Goal: Information Seeking & Learning: Understand process/instructions

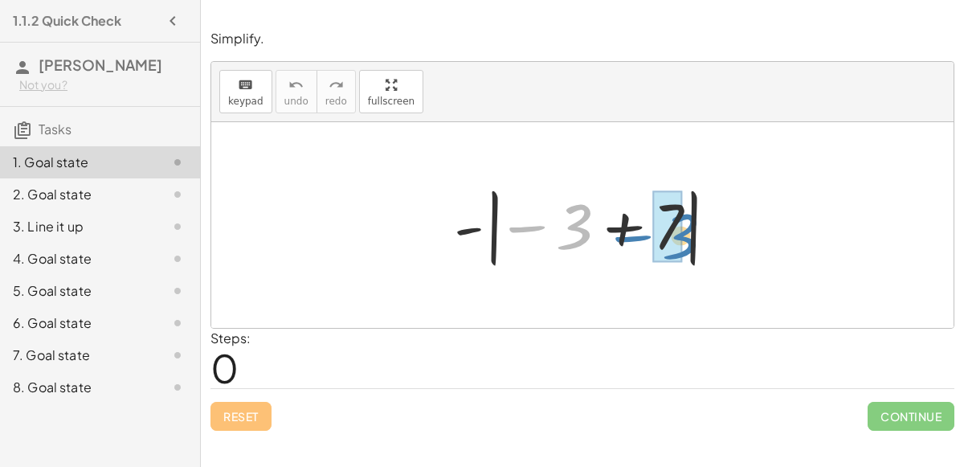
drag, startPoint x: 564, startPoint y: 241, endPoint x: 668, endPoint y: 249, distance: 104.0
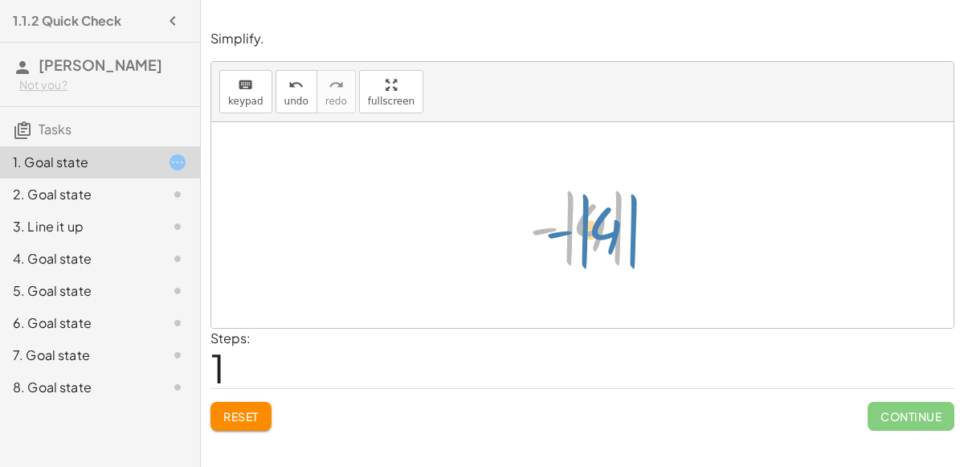
drag, startPoint x: 547, startPoint y: 228, endPoint x: 555, endPoint y: 231, distance: 9.2
click at [555, 231] on div at bounding box center [589, 225] width 135 height 89
click at [583, 231] on div at bounding box center [589, 225] width 135 height 89
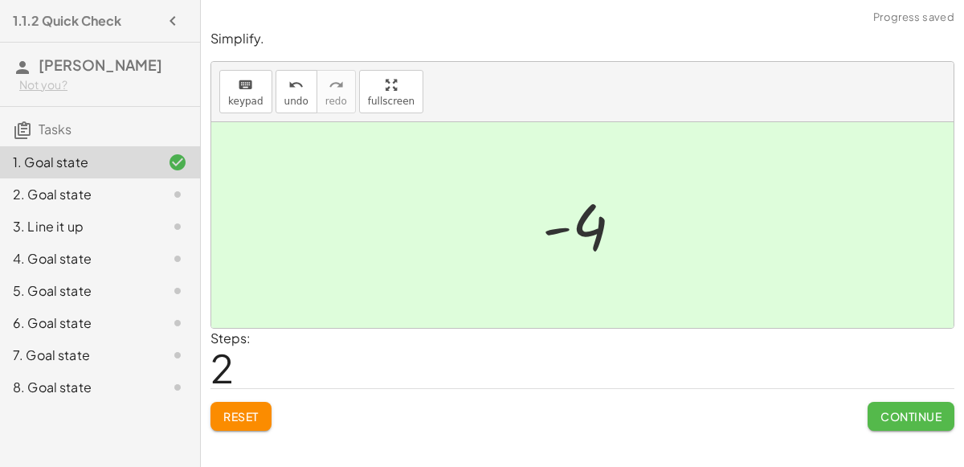
click at [886, 418] on span "Continue" at bounding box center [911, 416] width 61 height 14
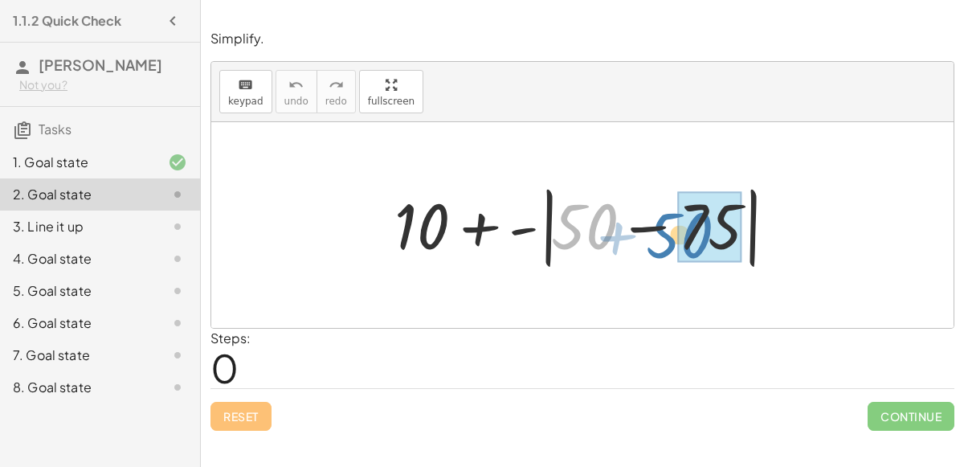
drag, startPoint x: 579, startPoint y: 234, endPoint x: 677, endPoint y: 242, distance: 97.6
click at [677, 242] on div at bounding box center [589, 225] width 405 height 92
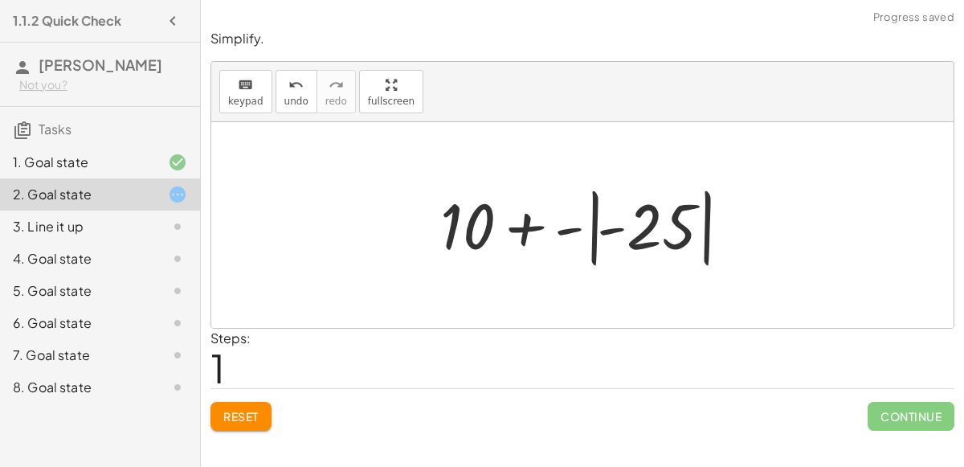
click at [602, 225] on div at bounding box center [588, 225] width 313 height 89
click at [612, 227] on div at bounding box center [588, 225] width 313 height 89
click at [571, 228] on div at bounding box center [588, 225] width 313 height 89
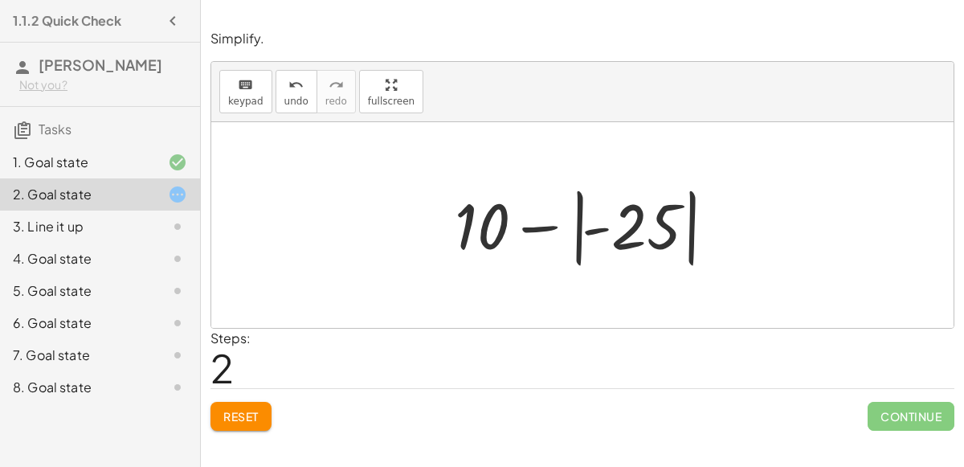
click at [596, 229] on div at bounding box center [589, 225] width 284 height 89
click at [653, 235] on div at bounding box center [589, 225] width 284 height 89
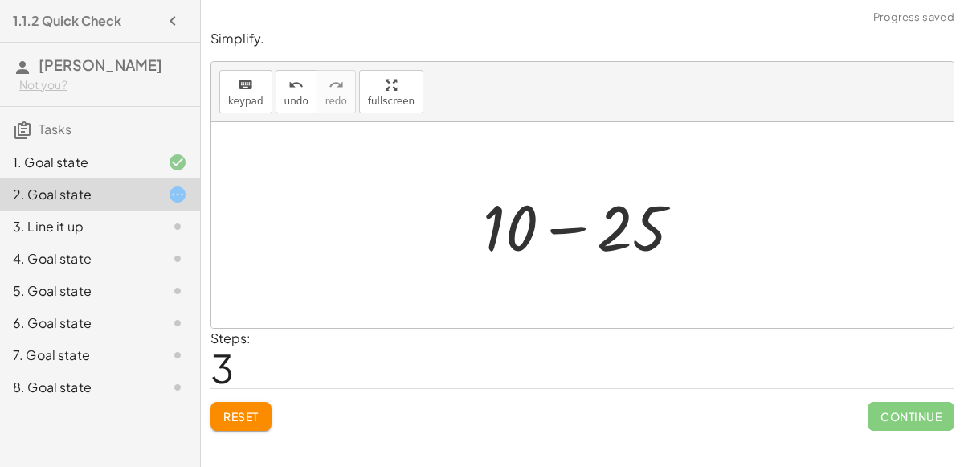
click at [573, 228] on div at bounding box center [589, 225] width 228 height 83
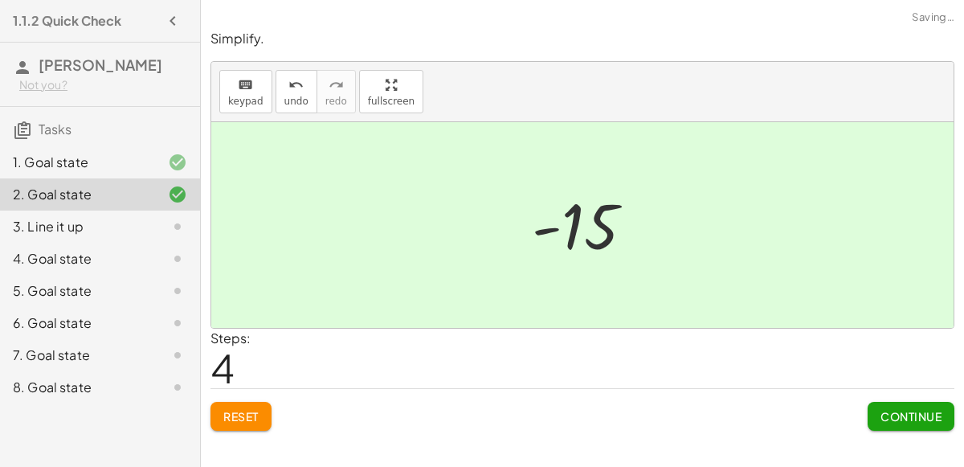
click at [925, 409] on span "Continue" at bounding box center [911, 416] width 61 height 14
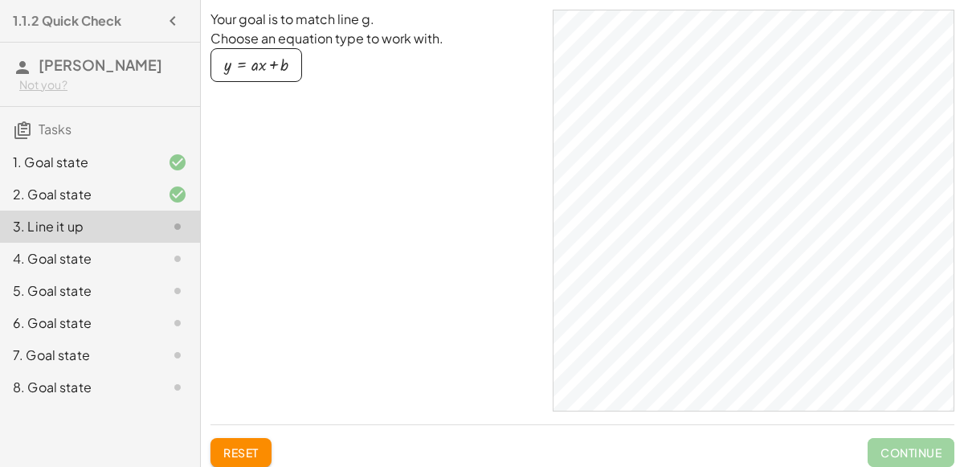
click at [252, 68] on div "button" at bounding box center [256, 65] width 64 height 18
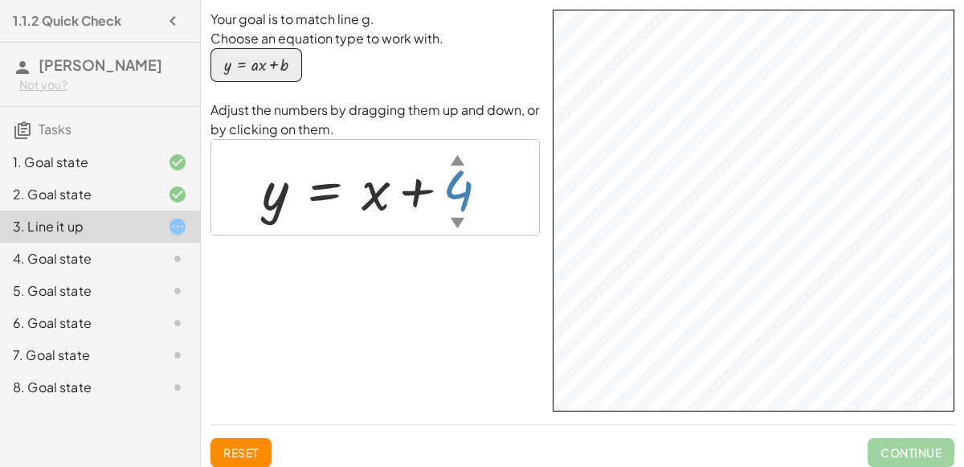
click at [457, 159] on div "▲" at bounding box center [458, 159] width 14 height 20
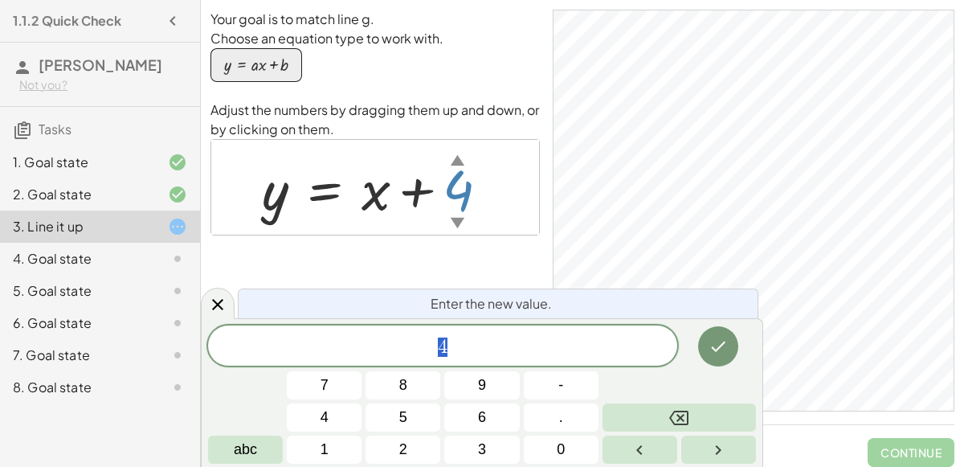
click at [524, 127] on p "Adjust the numbers by dragging them up and down, or by clicking on them." at bounding box center [376, 119] width 330 height 39
click at [502, 356] on span "4" at bounding box center [442, 347] width 469 height 23
click at [707, 350] on button "Done" at bounding box center [718, 346] width 40 height 40
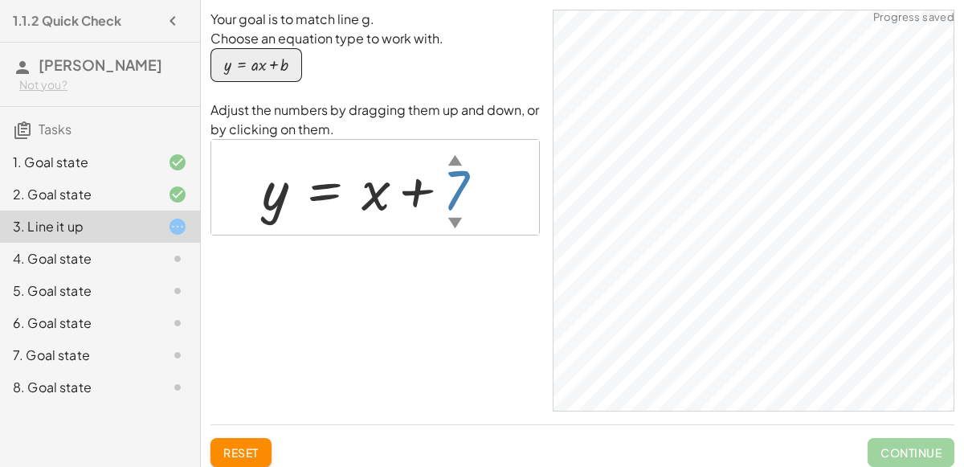
click at [453, 215] on div "▼" at bounding box center [455, 222] width 14 height 20
click at [447, 216] on div "▼" at bounding box center [452, 222] width 14 height 20
click at [455, 219] on div "▼" at bounding box center [456, 222] width 14 height 20
click at [457, 218] on div "▼" at bounding box center [458, 222] width 14 height 20
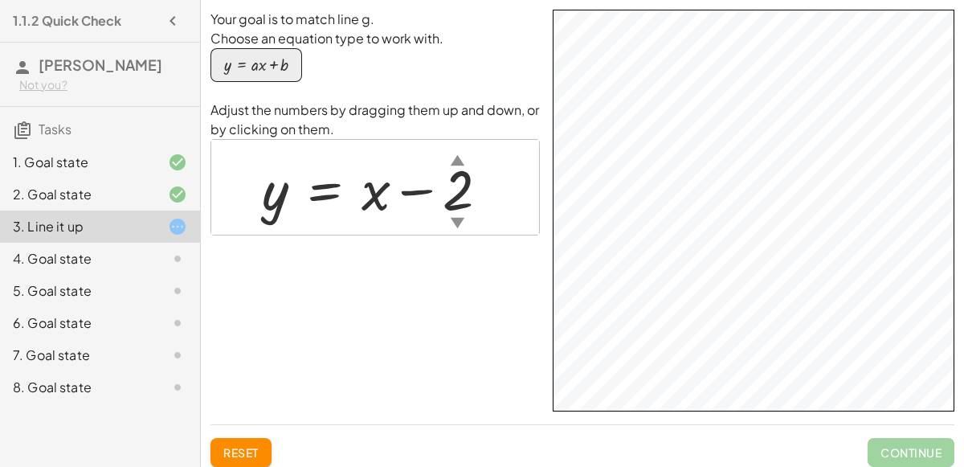
click at [455, 214] on div "▼" at bounding box center [458, 222] width 14 height 20
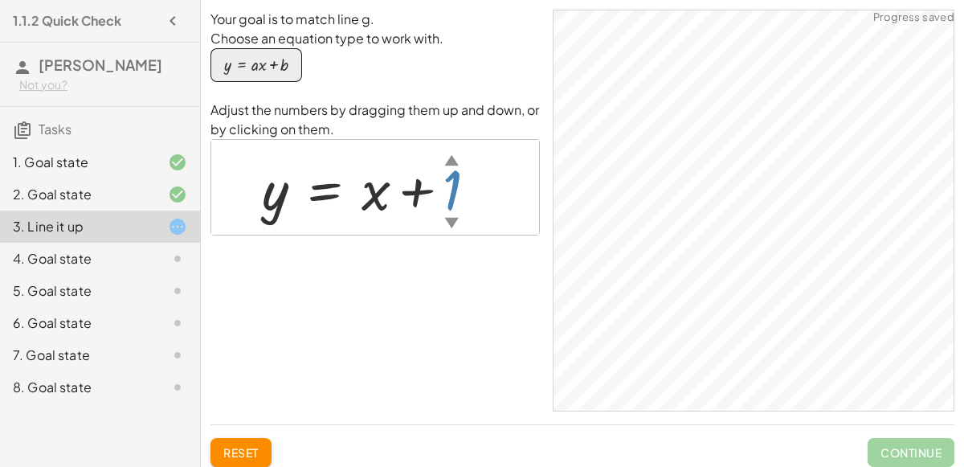
click at [443, 188] on div at bounding box center [376, 187] width 244 height 73
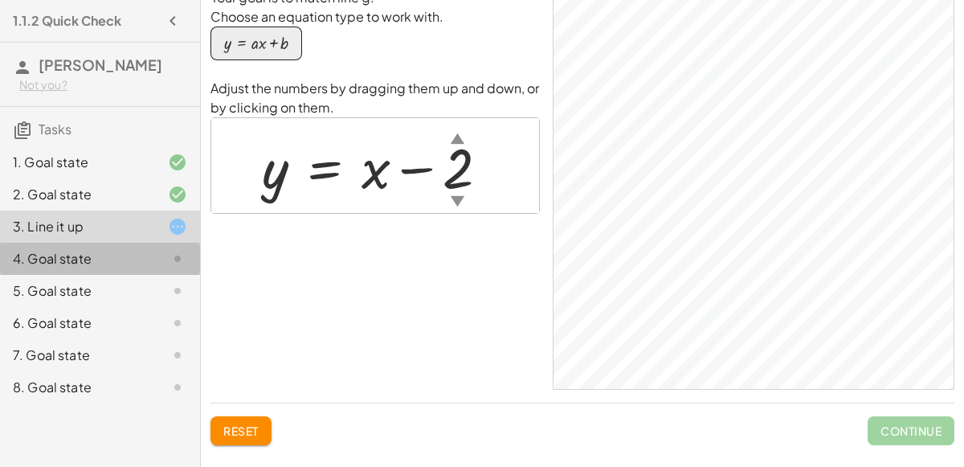
click at [154, 256] on div at bounding box center [164, 258] width 45 height 19
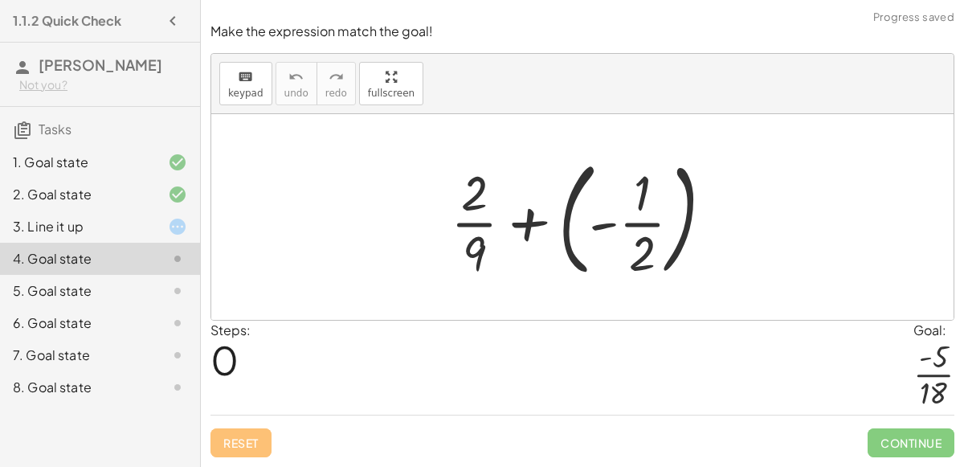
click at [535, 226] on div at bounding box center [589, 216] width 292 height 133
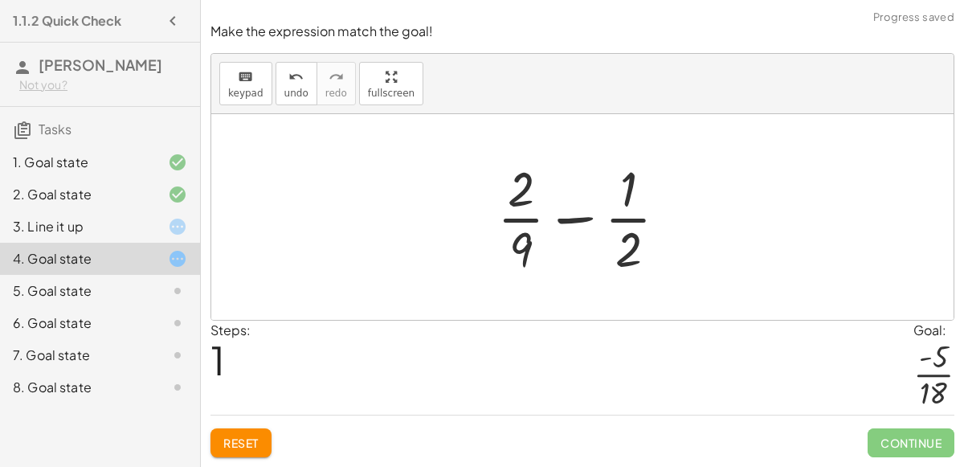
click at [562, 219] on div at bounding box center [588, 217] width 199 height 124
click at [948, 378] on div at bounding box center [934, 375] width 41 height 70
drag, startPoint x: 619, startPoint y: 246, endPoint x: 517, endPoint y: 236, distance: 102.5
click at [517, 236] on div at bounding box center [588, 217] width 199 height 124
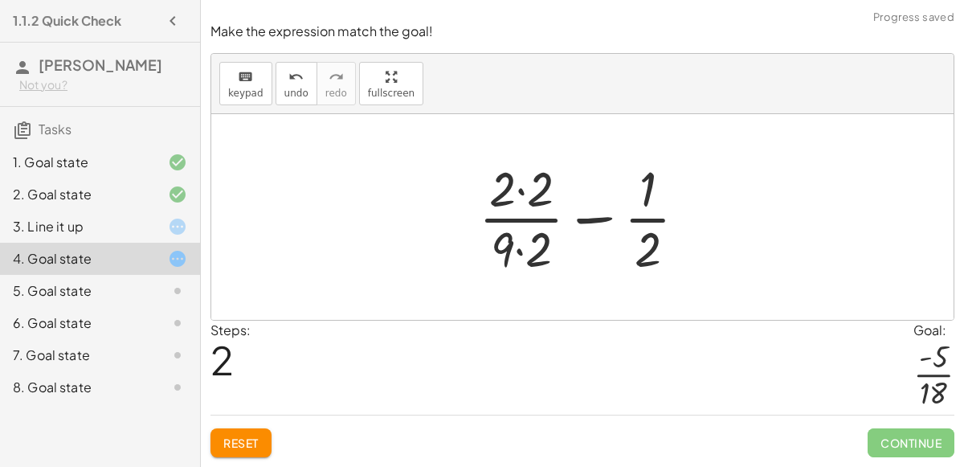
click at [527, 211] on div at bounding box center [589, 217] width 237 height 124
click at [520, 190] on div at bounding box center [589, 217] width 237 height 124
click at [517, 254] on div at bounding box center [589, 217] width 234 height 124
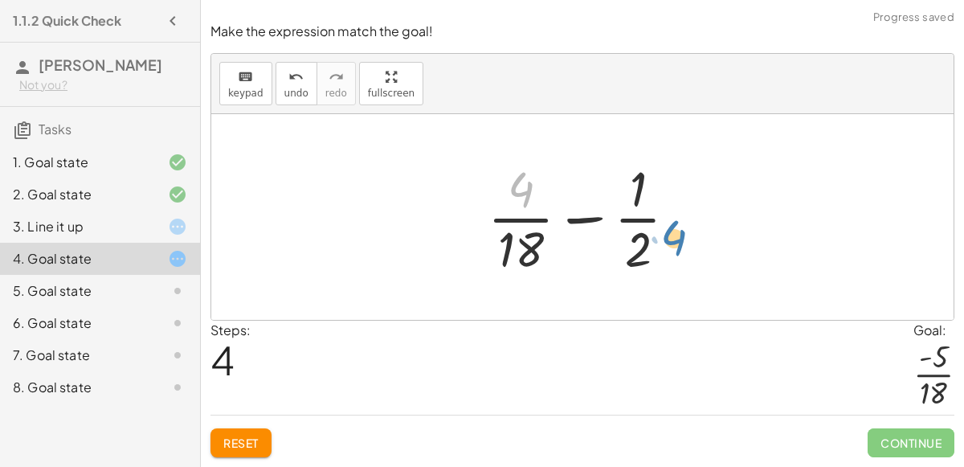
drag, startPoint x: 524, startPoint y: 201, endPoint x: 677, endPoint y: 249, distance: 160.1
click at [677, 249] on div at bounding box center [589, 217] width 219 height 124
click at [637, 248] on div at bounding box center [589, 217] width 219 height 124
click at [641, 248] on div at bounding box center [589, 217] width 219 height 124
click at [223, 448] on span "Reset" at bounding box center [240, 443] width 35 height 14
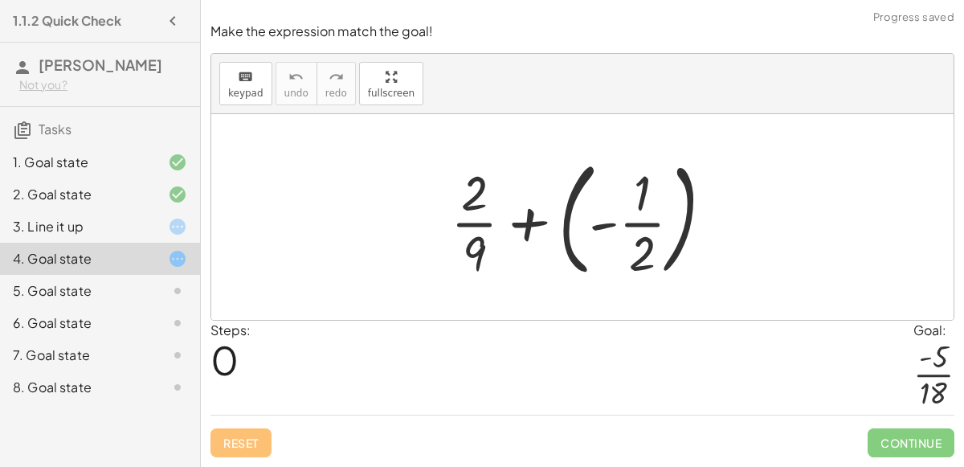
click at [567, 221] on div at bounding box center [589, 216] width 292 height 133
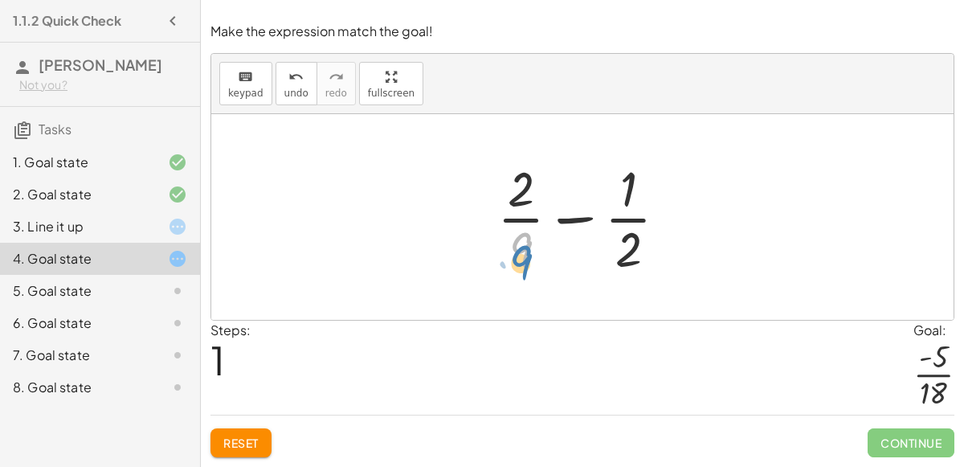
drag, startPoint x: 526, startPoint y: 245, endPoint x: 526, endPoint y: 254, distance: 8.8
click at [526, 254] on div at bounding box center [588, 217] width 199 height 124
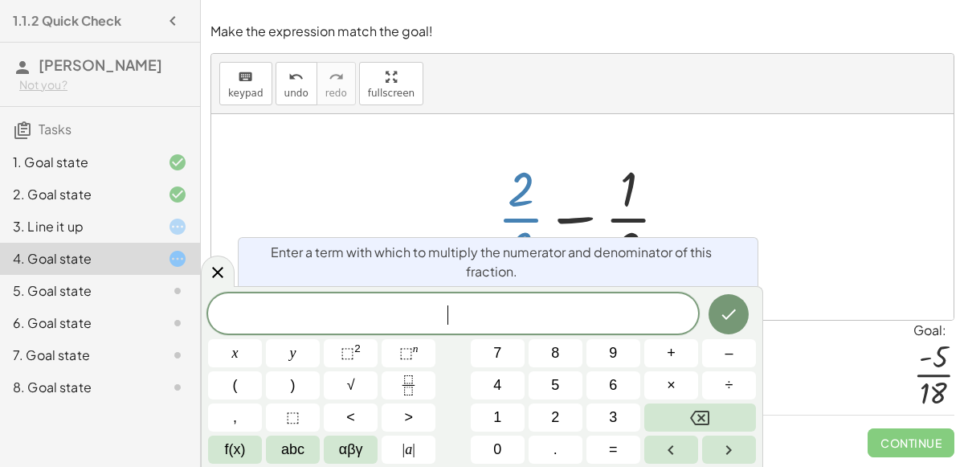
click at [528, 251] on div at bounding box center [588, 217] width 199 height 124
click at [739, 214] on div at bounding box center [582, 217] width 743 height 206
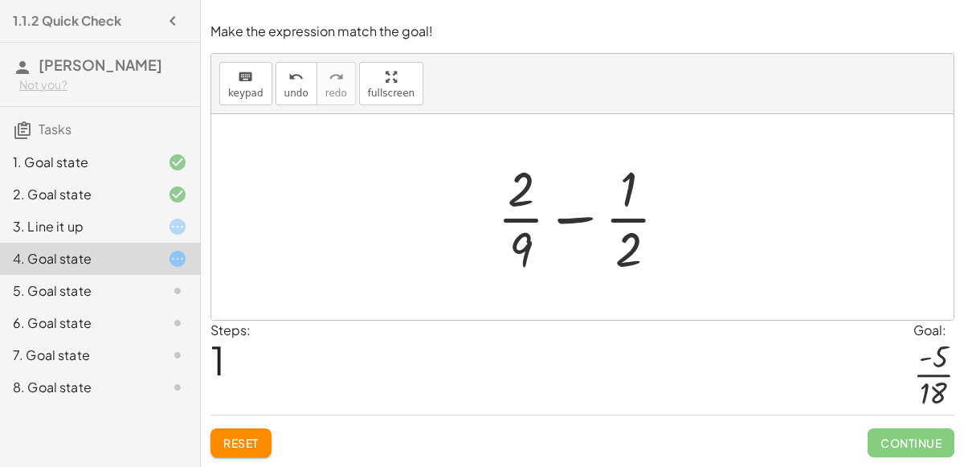
click at [569, 220] on div at bounding box center [588, 217] width 199 height 124
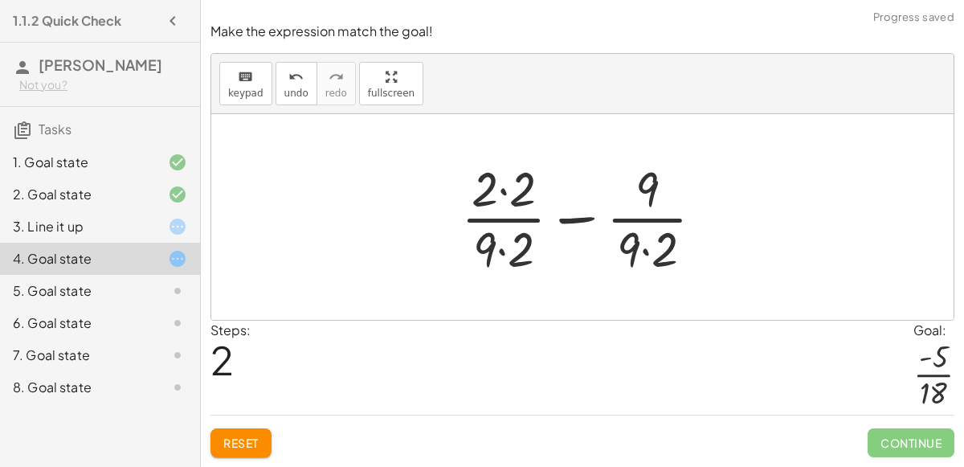
click at [568, 221] on div at bounding box center [589, 217] width 272 height 124
click at [568, 221] on div at bounding box center [589, 217] width 198 height 124
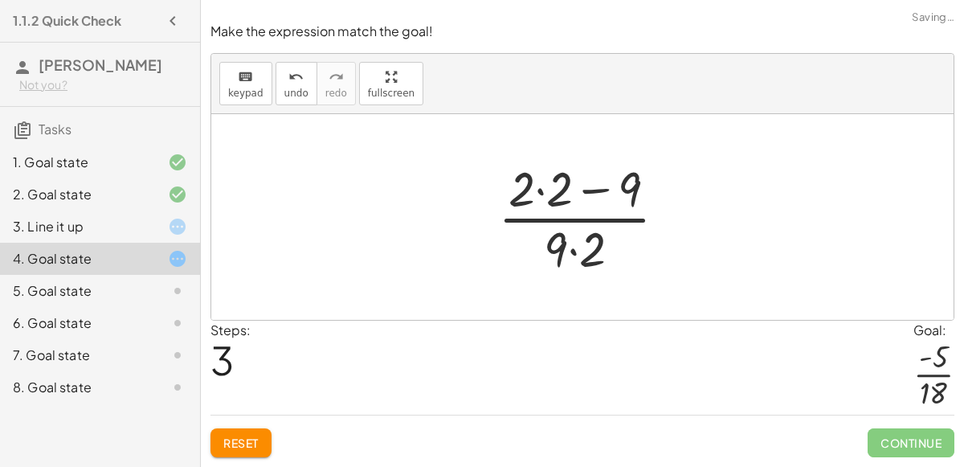
click at [568, 221] on div at bounding box center [589, 217] width 198 height 124
click at [556, 192] on div at bounding box center [589, 217] width 198 height 124
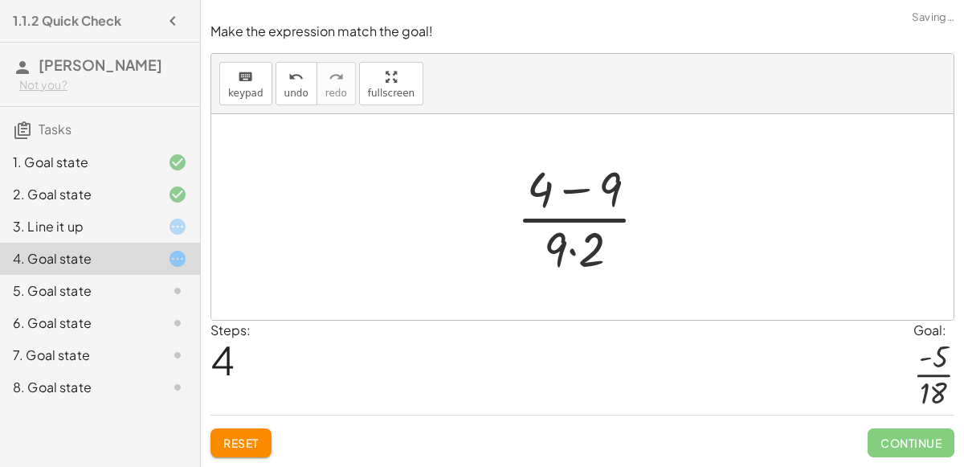
click at [567, 192] on div at bounding box center [589, 217] width 160 height 124
click at [571, 256] on div at bounding box center [589, 217] width 126 height 124
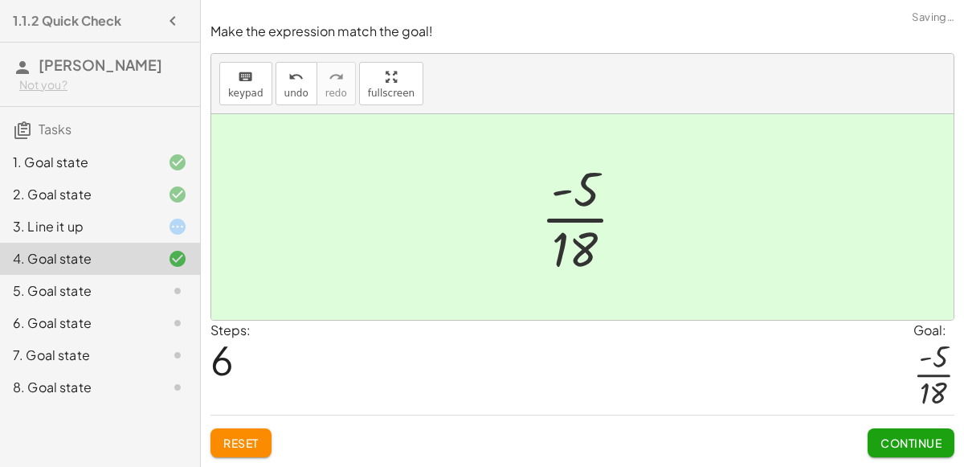
click at [882, 433] on button "Continue" at bounding box center [911, 442] width 87 height 29
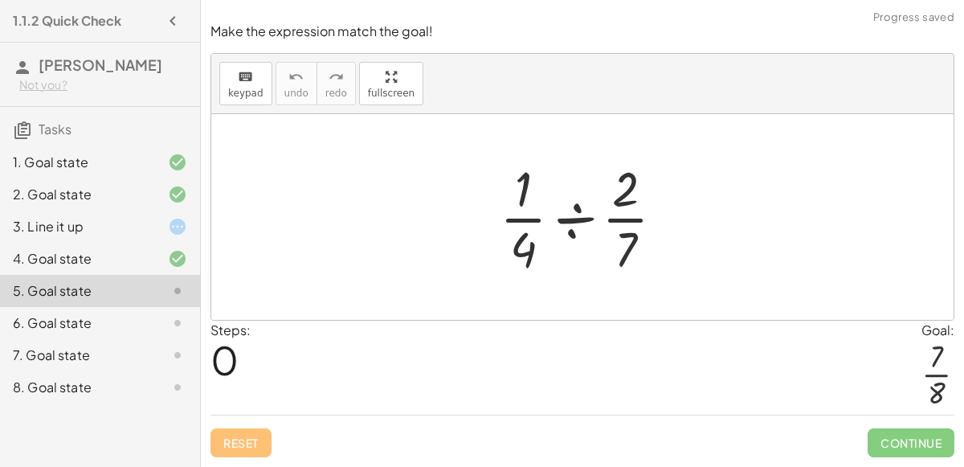
click at [572, 223] on div at bounding box center [589, 217] width 194 height 124
click at [572, 223] on div at bounding box center [589, 217] width 154 height 124
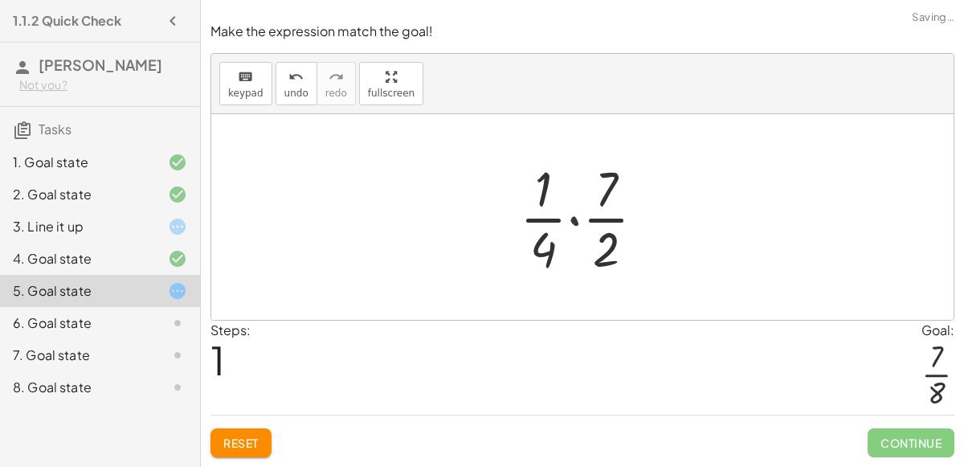
click at [572, 223] on div at bounding box center [589, 217] width 154 height 124
click at [572, 223] on div at bounding box center [588, 217] width 129 height 124
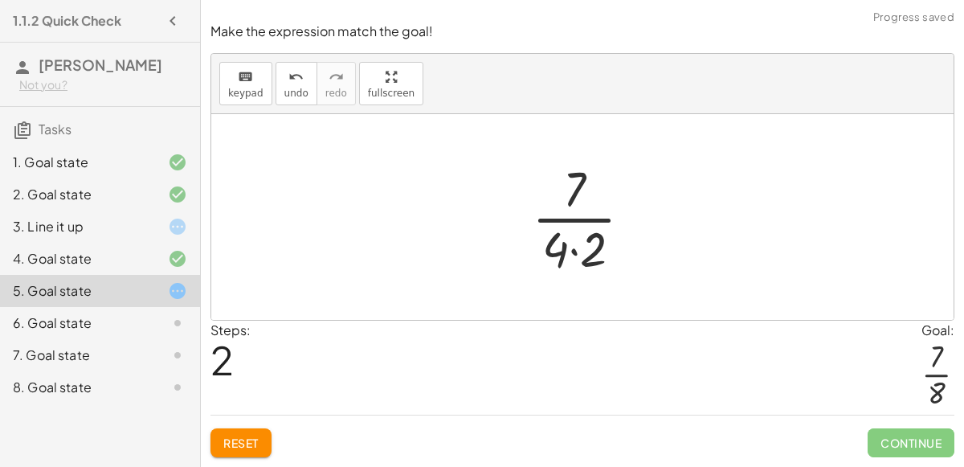
click at [571, 248] on div at bounding box center [588, 217] width 129 height 124
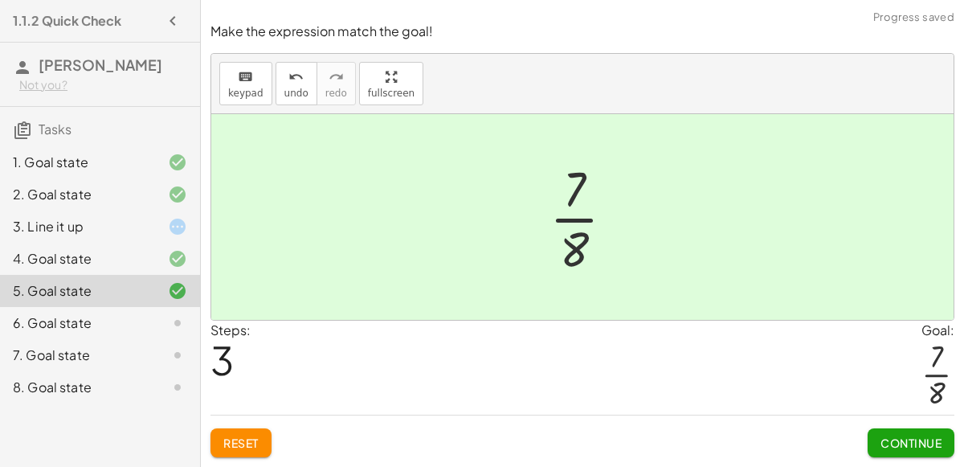
click at [909, 448] on span "Continue" at bounding box center [911, 443] width 61 height 14
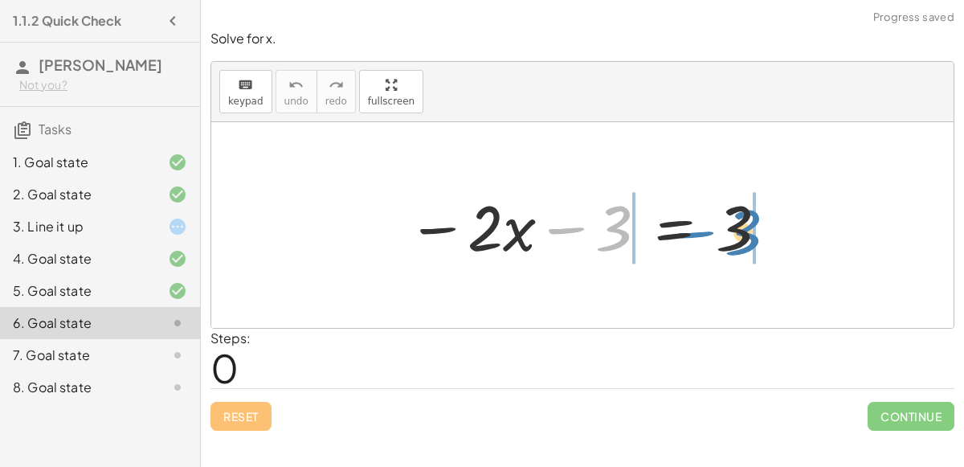
drag, startPoint x: 620, startPoint y: 231, endPoint x: 749, endPoint y: 235, distance: 128.6
click at [749, 235] on div at bounding box center [588, 225] width 379 height 83
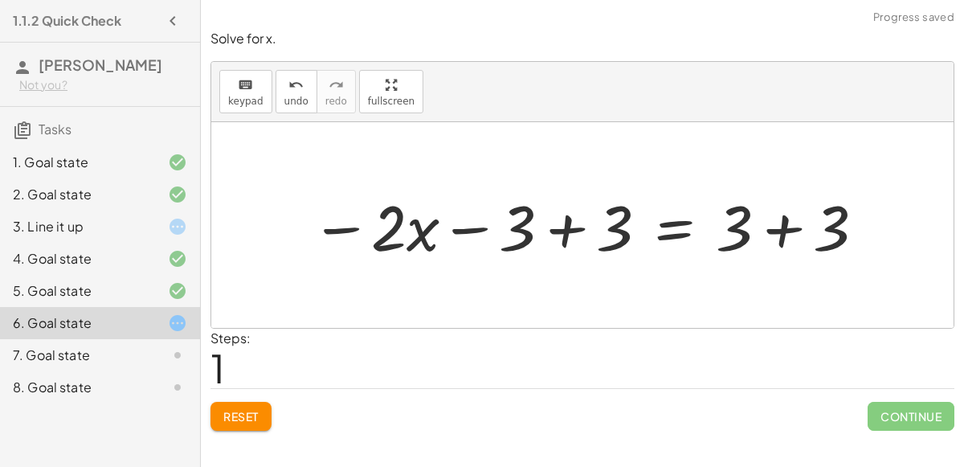
click at [787, 227] on div at bounding box center [589, 225] width 572 height 83
click at [569, 224] on div at bounding box center [540, 225] width 474 height 83
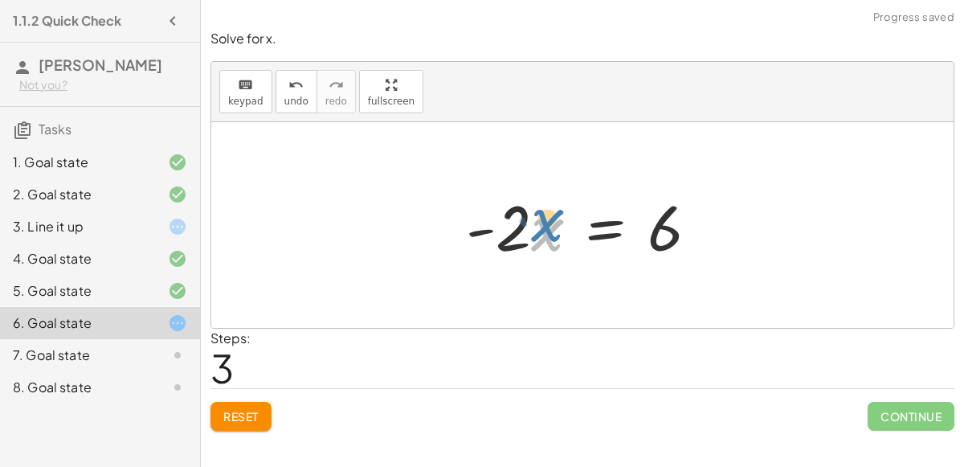
drag, startPoint x: 541, startPoint y: 228, endPoint x: 540, endPoint y: 220, distance: 8.1
click at [540, 220] on div at bounding box center [588, 225] width 261 height 83
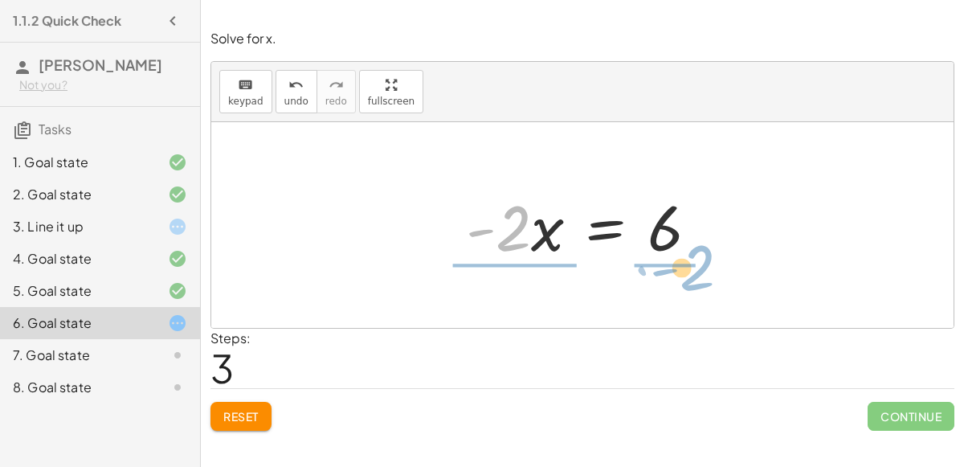
drag, startPoint x: 514, startPoint y: 227, endPoint x: 698, endPoint y: 266, distance: 187.4
click at [698, 266] on div "− · 2 · x − 3 = 3 − · 2 · x − 3 + 3 = + 3 + 3 − · 2 · x − 3 + 3 = 6 − · 2 · x +…" at bounding box center [582, 225] width 281 height 91
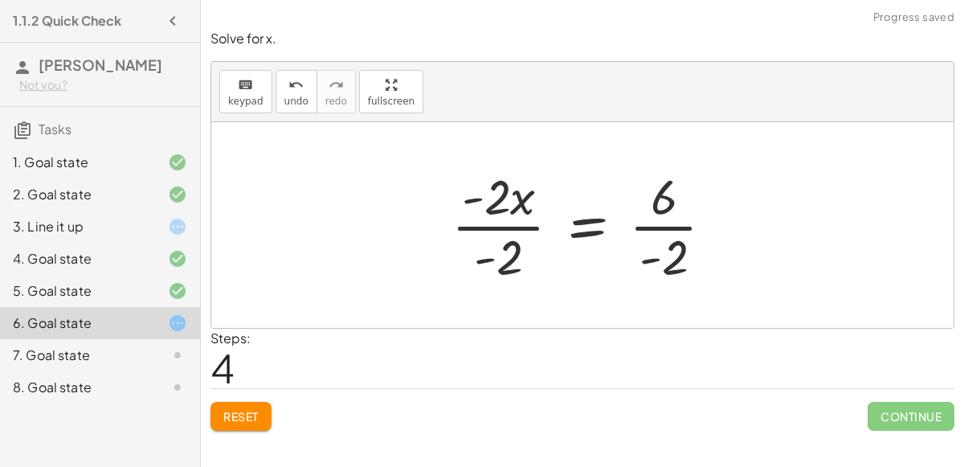
click at [674, 231] on div at bounding box center [590, 225] width 292 height 124
click at [510, 235] on div at bounding box center [589, 225] width 289 height 124
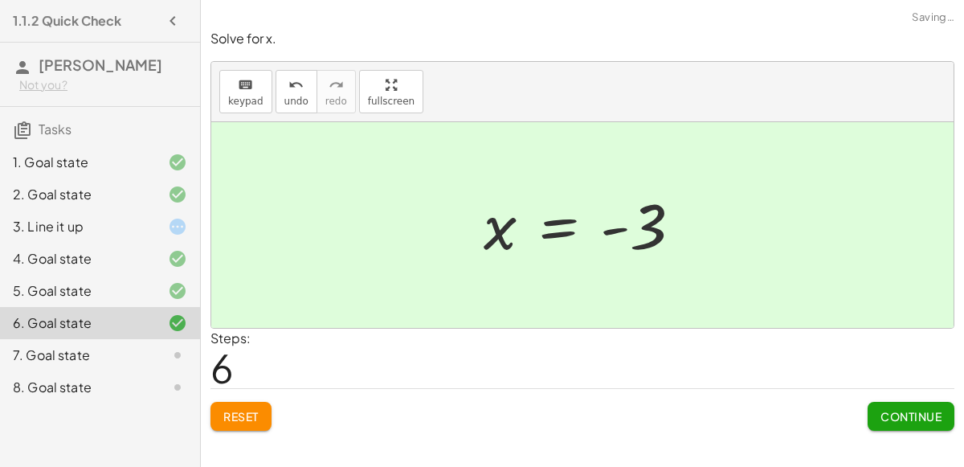
click at [936, 414] on span "Continue" at bounding box center [911, 416] width 61 height 14
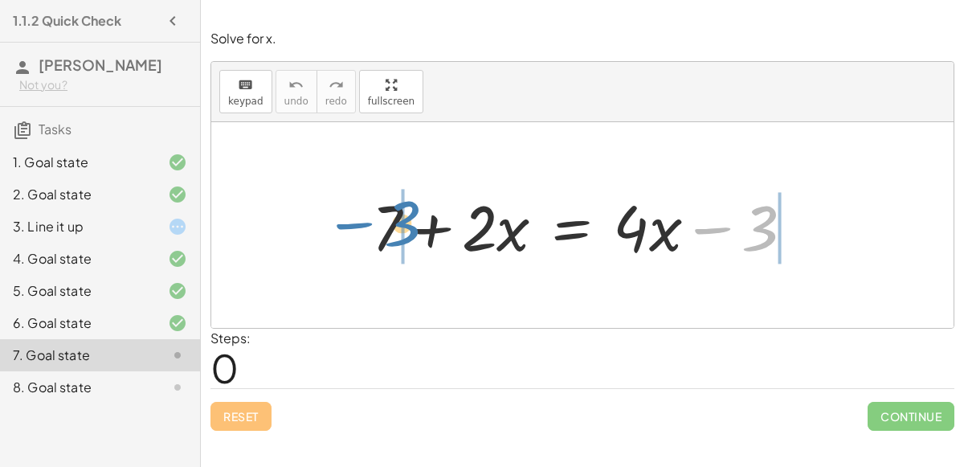
drag, startPoint x: 753, startPoint y: 229, endPoint x: 395, endPoint y: 225, distance: 358.5
click at [395, 225] on div at bounding box center [589, 225] width 451 height 83
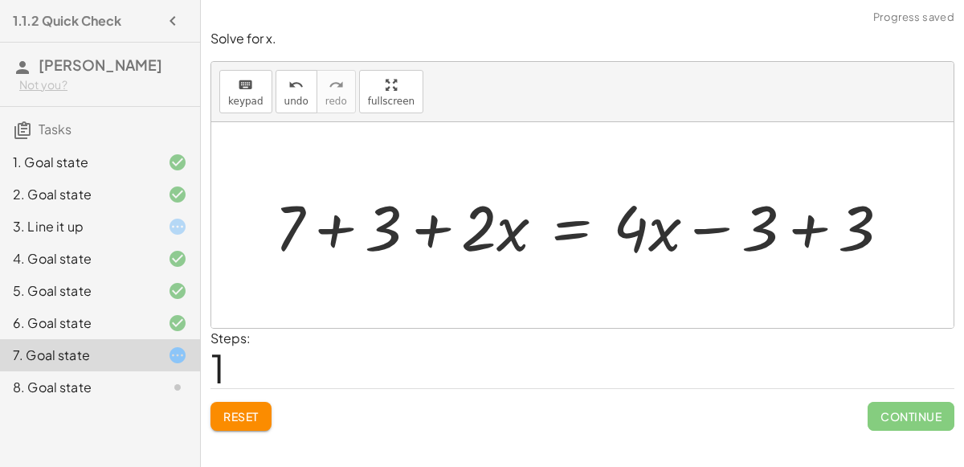
click at [796, 230] on div at bounding box center [589, 225] width 645 height 83
click at [342, 227] on div at bounding box center [492, 225] width 451 height 83
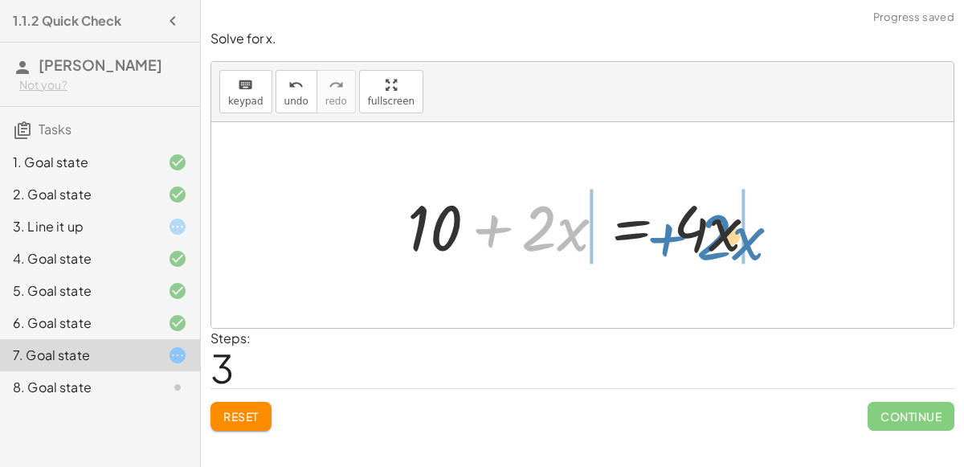
drag, startPoint x: 505, startPoint y: 226, endPoint x: 677, endPoint y: 233, distance: 172.2
click at [677, 233] on div at bounding box center [588, 225] width 379 height 83
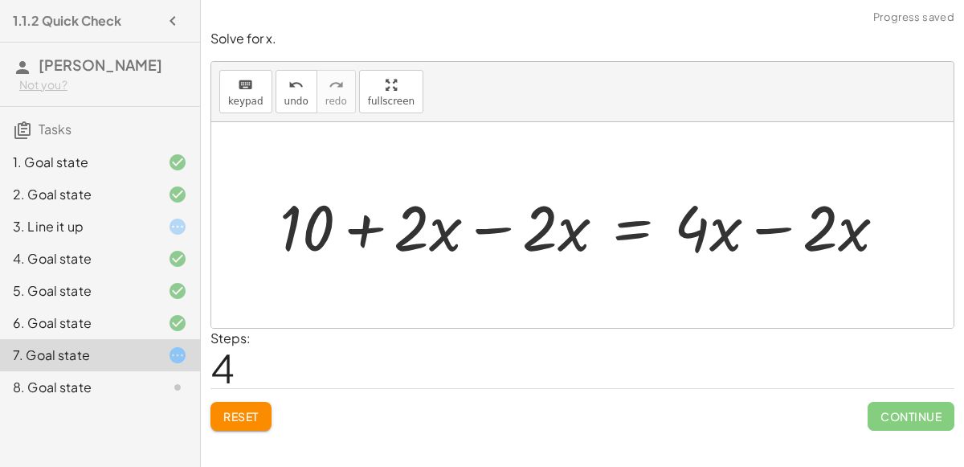
click at [758, 227] on div at bounding box center [590, 225] width 636 height 83
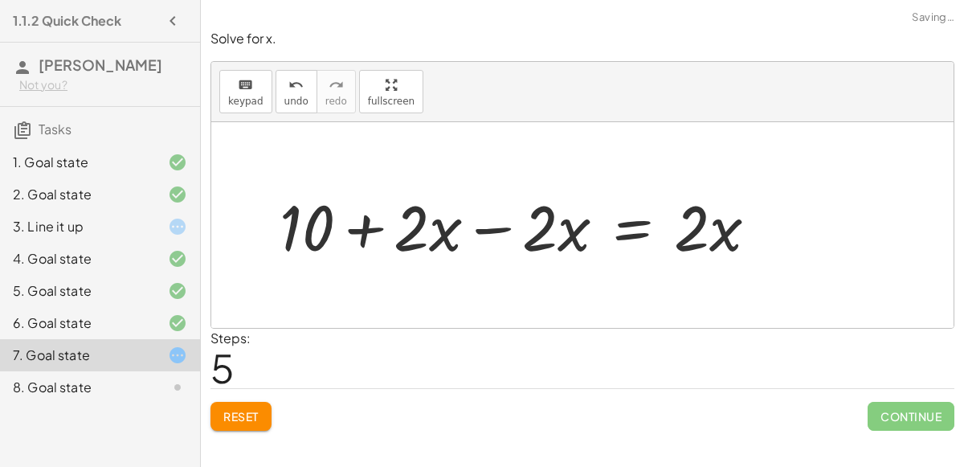
click at [504, 225] on div at bounding box center [525, 225] width 507 height 83
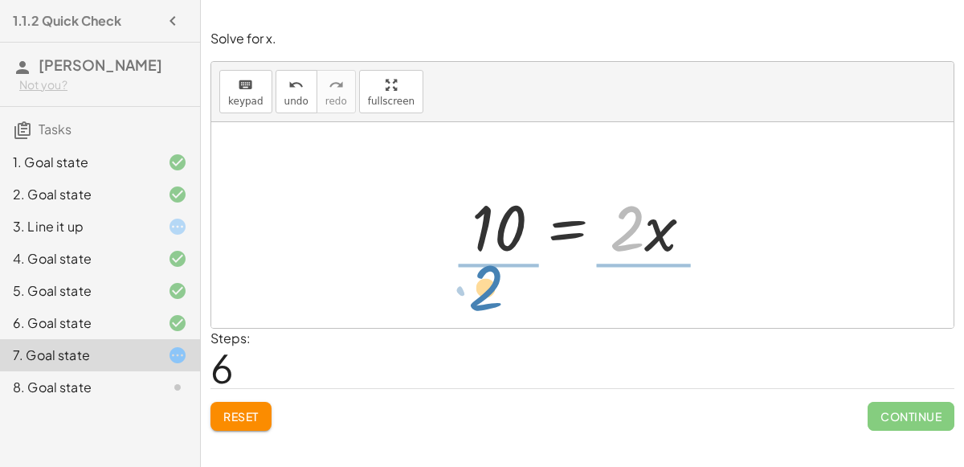
drag, startPoint x: 637, startPoint y: 227, endPoint x: 499, endPoint y: 288, distance: 150.8
click at [499, 288] on div "+ 7 + · 2 · x = + · 4 · x − 3 + 7 + 3 + · 2 · x = + · 4 · x − 3 + 3 + 7 + 3 + ·…" at bounding box center [582, 225] width 743 height 206
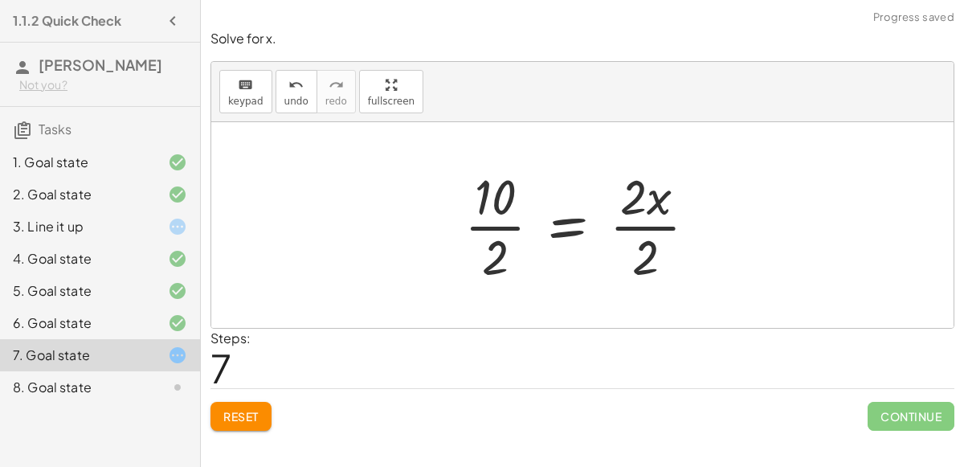
click at [495, 225] on div at bounding box center [587, 225] width 261 height 124
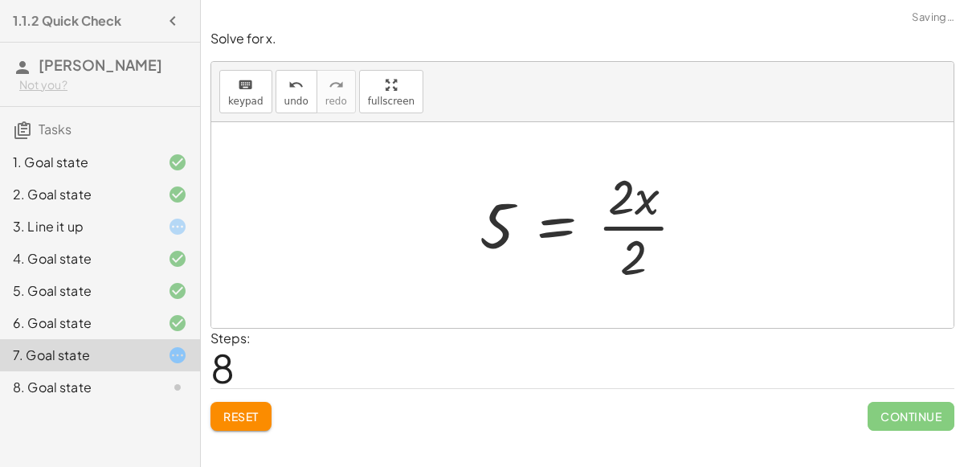
click at [653, 222] on div at bounding box center [589, 225] width 235 height 124
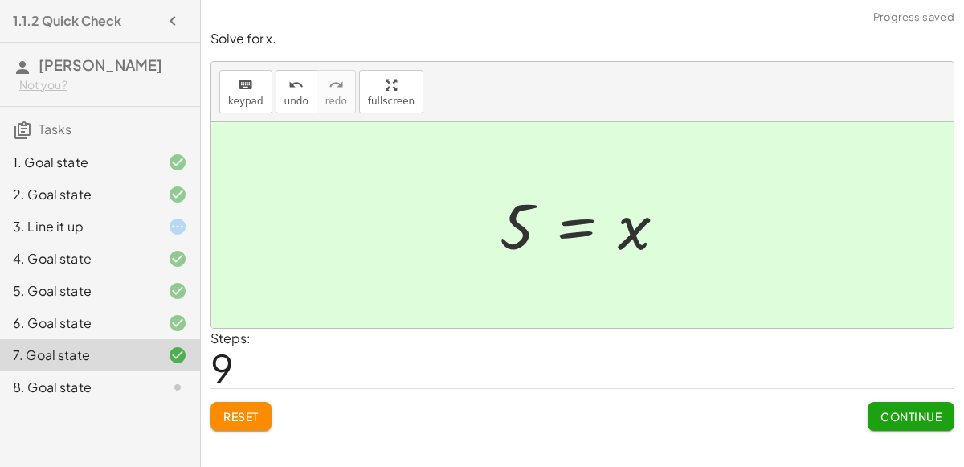
click at [914, 421] on button "Continue" at bounding box center [911, 416] width 87 height 29
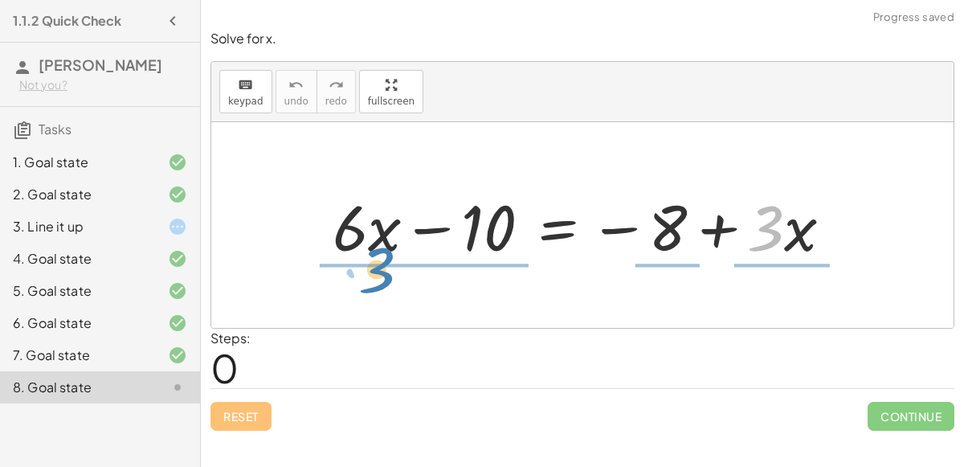
drag, startPoint x: 776, startPoint y: 234, endPoint x: 387, endPoint y: 276, distance: 390.5
click at [387, 276] on div "· 3 + · x + · 6 · x − 10 = − 8 + · 3 · x" at bounding box center [582, 225] width 743 height 206
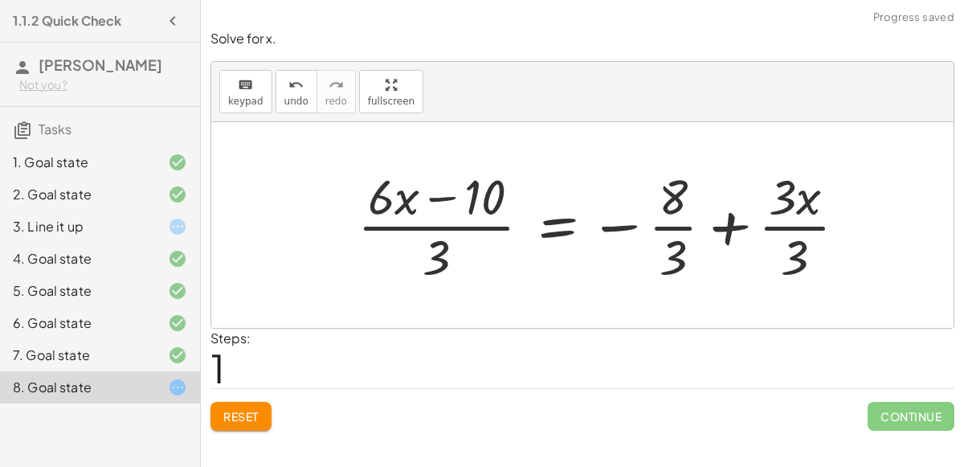
click at [431, 235] on div at bounding box center [609, 225] width 518 height 124
click at [435, 198] on div at bounding box center [609, 225] width 518 height 124
click at [785, 226] on div at bounding box center [609, 225] width 518 height 124
click at [669, 225] on div at bounding box center [589, 225] width 478 height 124
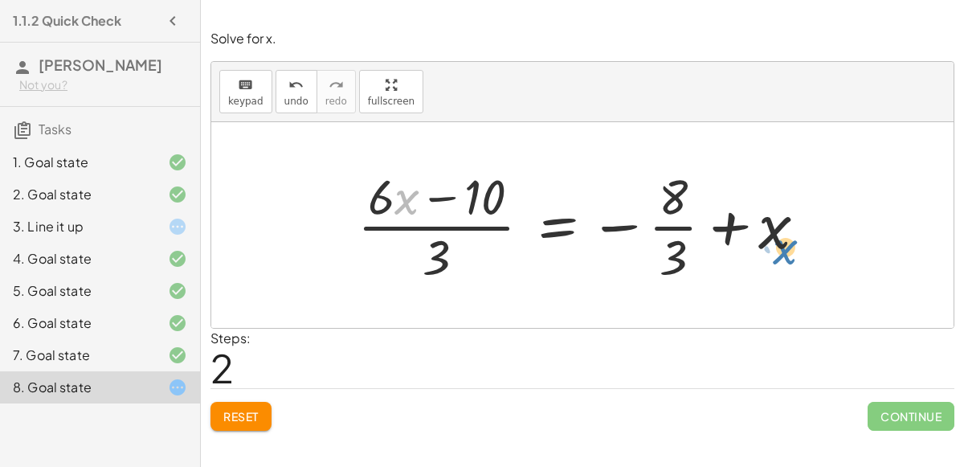
drag, startPoint x: 403, startPoint y: 207, endPoint x: 782, endPoint y: 256, distance: 381.8
click at [782, 256] on div at bounding box center [589, 225] width 478 height 124
click at [248, 410] on span "Reset" at bounding box center [240, 416] width 35 height 14
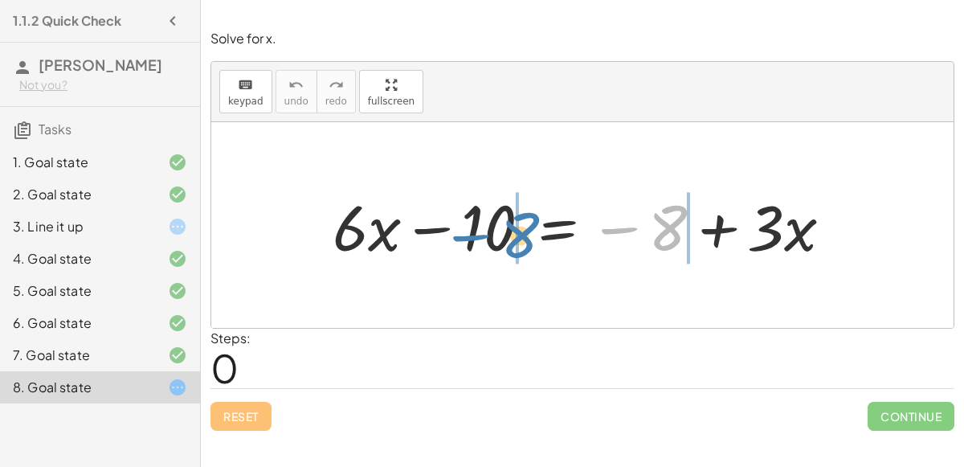
drag, startPoint x: 668, startPoint y: 227, endPoint x: 520, endPoint y: 235, distance: 148.1
click at [520, 235] on div at bounding box center [589, 225] width 529 height 83
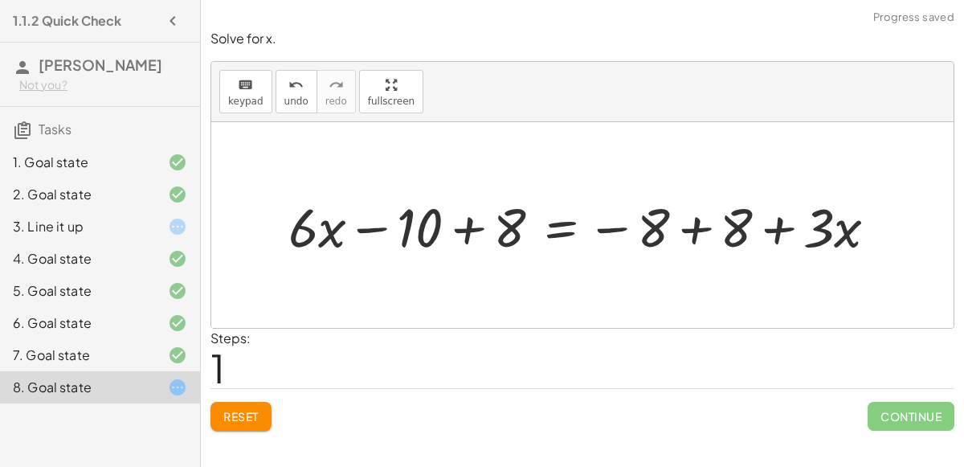
click at [453, 229] on div at bounding box center [590, 225] width 618 height 71
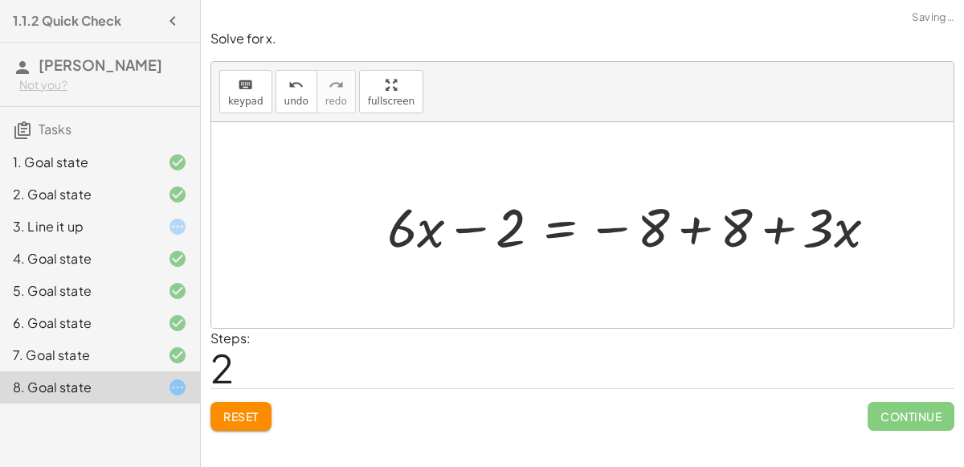
click at [700, 225] on div at bounding box center [638, 225] width 518 height 71
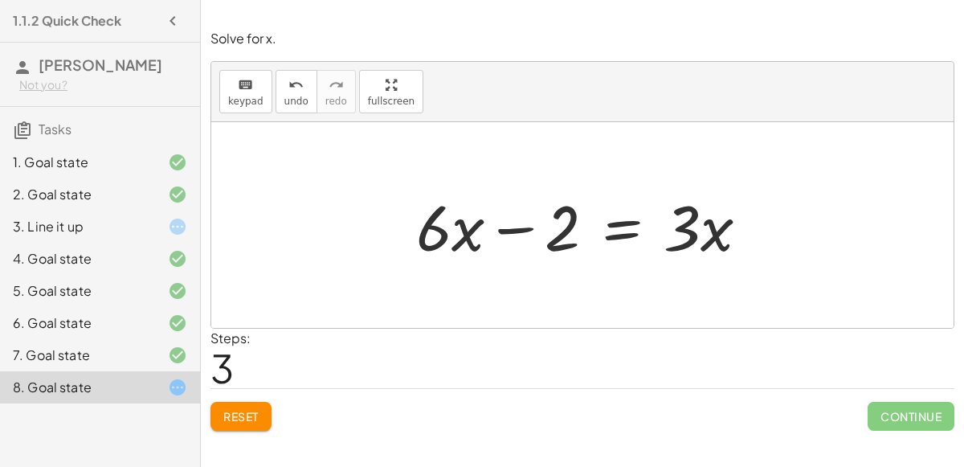
click at [468, 245] on div at bounding box center [589, 225] width 362 height 83
drag, startPoint x: 713, startPoint y: 230, endPoint x: 729, endPoint y: 225, distance: 16.8
click at [729, 225] on div at bounding box center [589, 225] width 362 height 83
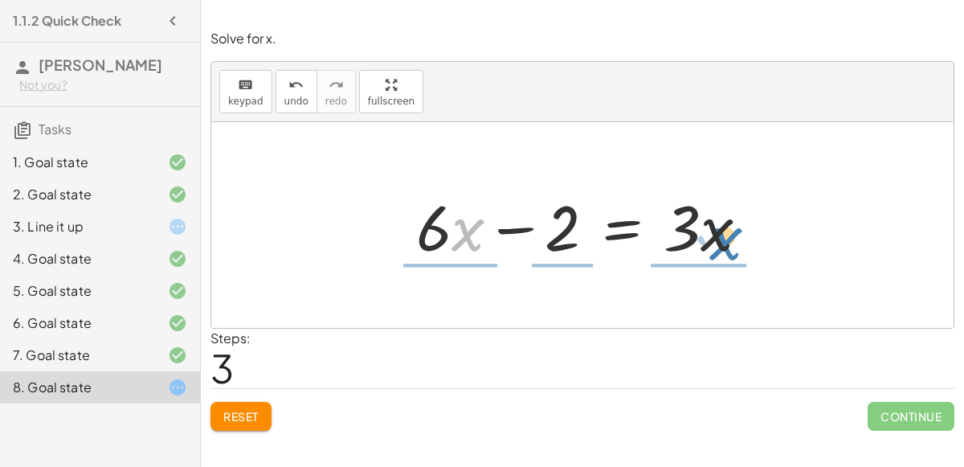
drag, startPoint x: 461, startPoint y: 228, endPoint x: 719, endPoint y: 236, distance: 258.1
click at [719, 236] on div at bounding box center [589, 225] width 362 height 83
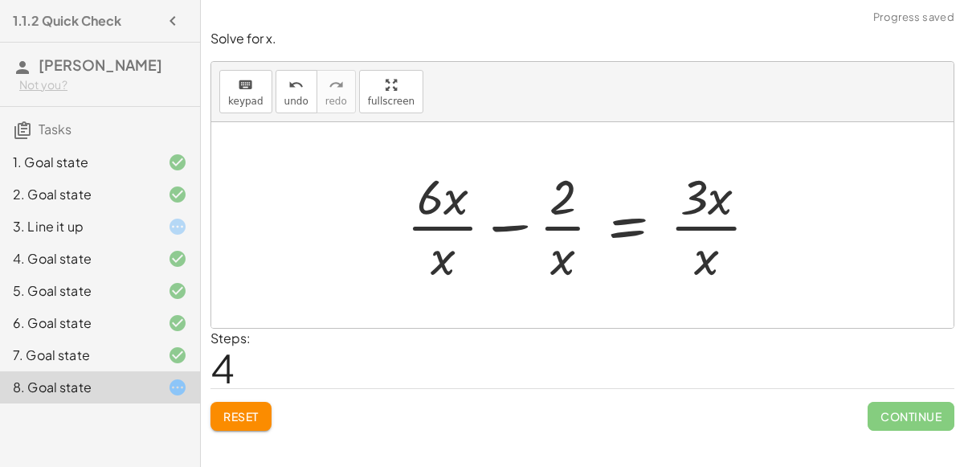
click at [715, 219] on div at bounding box center [589, 225] width 381 height 124
click at [248, 419] on span "Reset" at bounding box center [240, 416] width 35 height 14
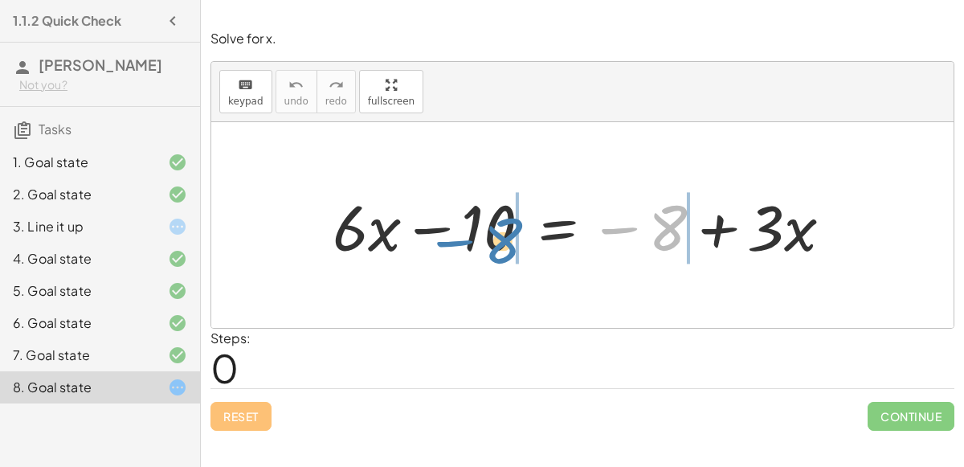
drag, startPoint x: 685, startPoint y: 231, endPoint x: 520, endPoint y: 243, distance: 165.2
click at [520, 243] on div at bounding box center [589, 225] width 529 height 83
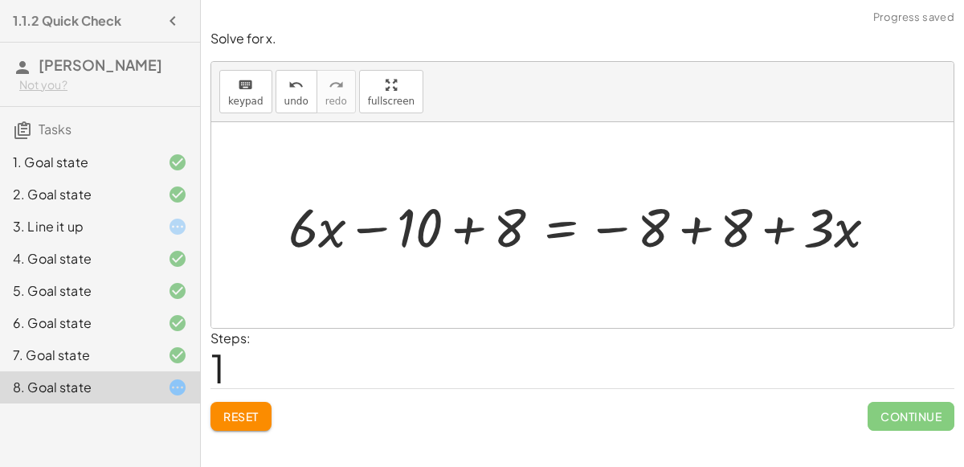
click at [473, 231] on div at bounding box center [590, 225] width 618 height 71
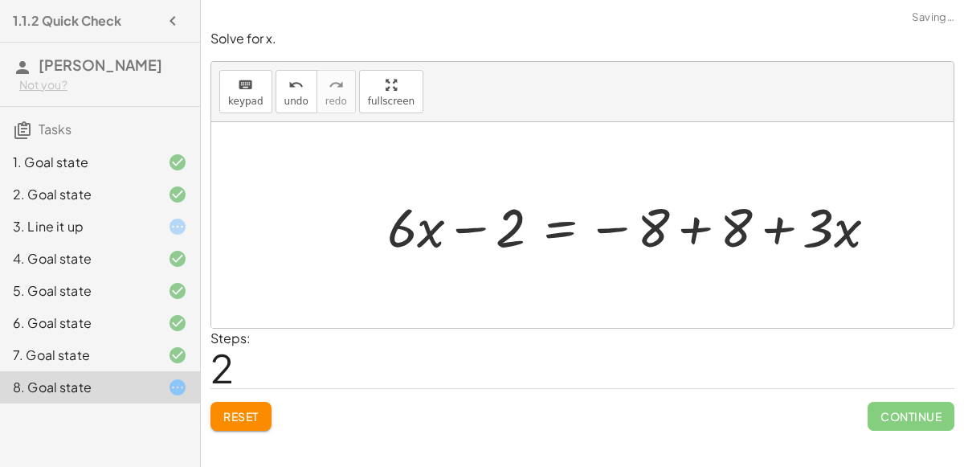
click at [702, 235] on div at bounding box center [638, 225] width 518 height 71
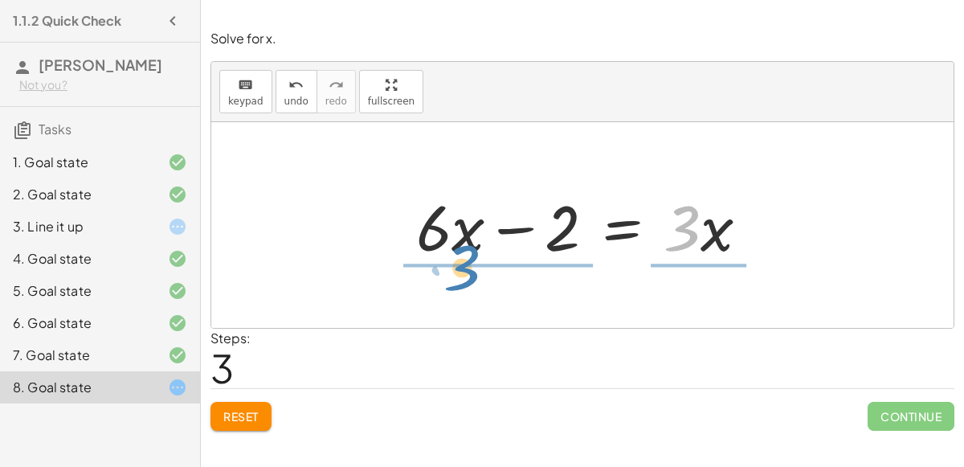
drag, startPoint x: 696, startPoint y: 231, endPoint x: 477, endPoint y: 269, distance: 222.8
click at [477, 269] on div "+ · 6 · x − 10 = − 8 + · 3 · x + · 6 · x − 10 + 8 = − 8 + 8 + · 3 · x + · 6 · x…" at bounding box center [582, 225] width 743 height 206
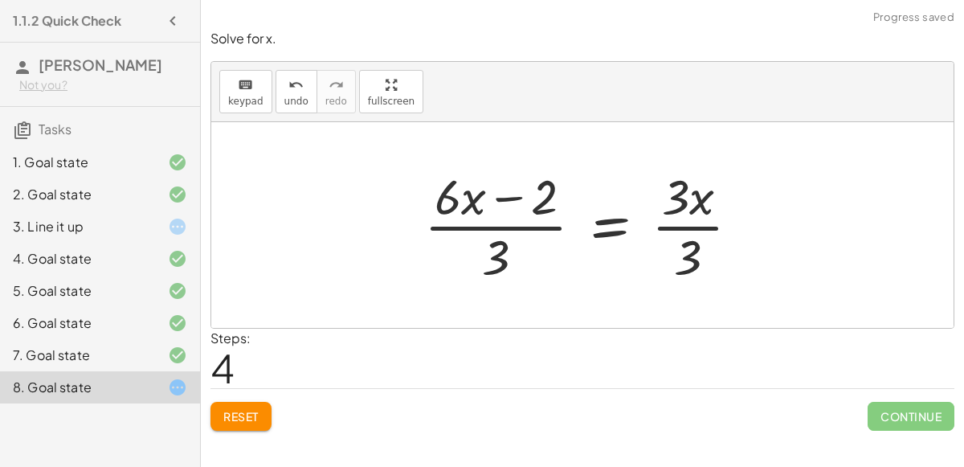
click at [689, 219] on div at bounding box center [588, 225] width 345 height 124
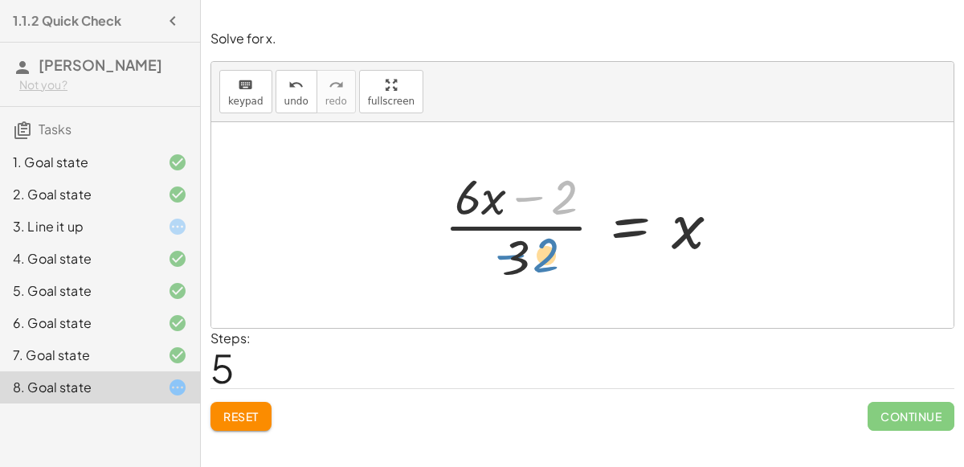
drag, startPoint x: 553, startPoint y: 202, endPoint x: 534, endPoint y: 260, distance: 60.8
click at [534, 260] on div at bounding box center [588, 225] width 305 height 124
click at [530, 189] on div at bounding box center [588, 225] width 305 height 124
drag, startPoint x: 486, startPoint y: 206, endPoint x: 686, endPoint y: 240, distance: 202.2
click at [686, 240] on div at bounding box center [588, 225] width 305 height 124
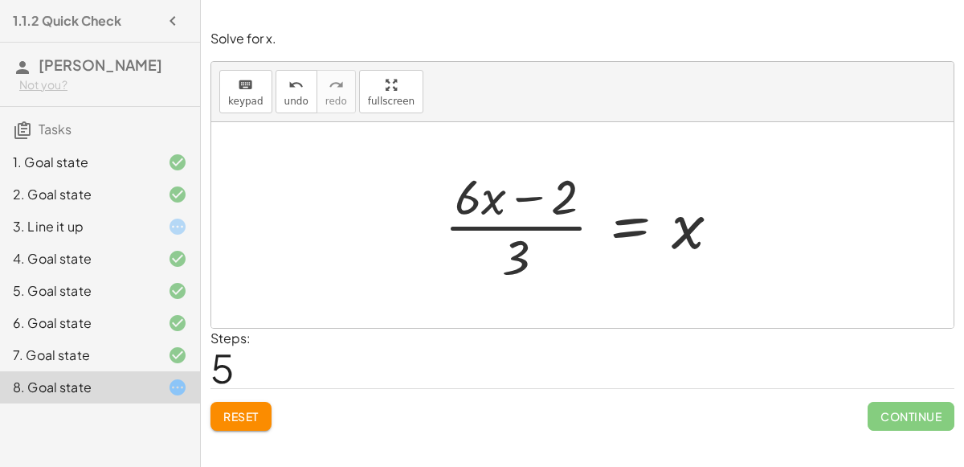
click at [632, 221] on div at bounding box center [588, 225] width 305 height 124
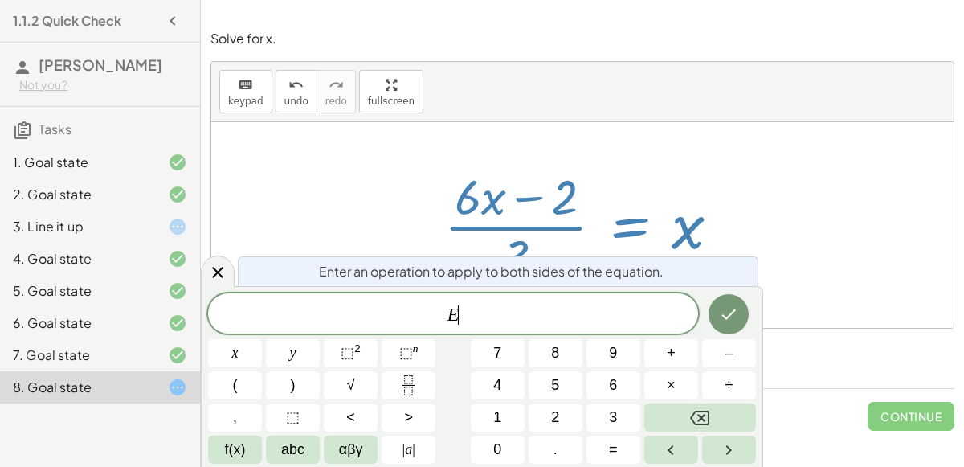
click at [632, 221] on div at bounding box center [588, 225] width 305 height 124
click at [362, 206] on div at bounding box center [582, 225] width 743 height 206
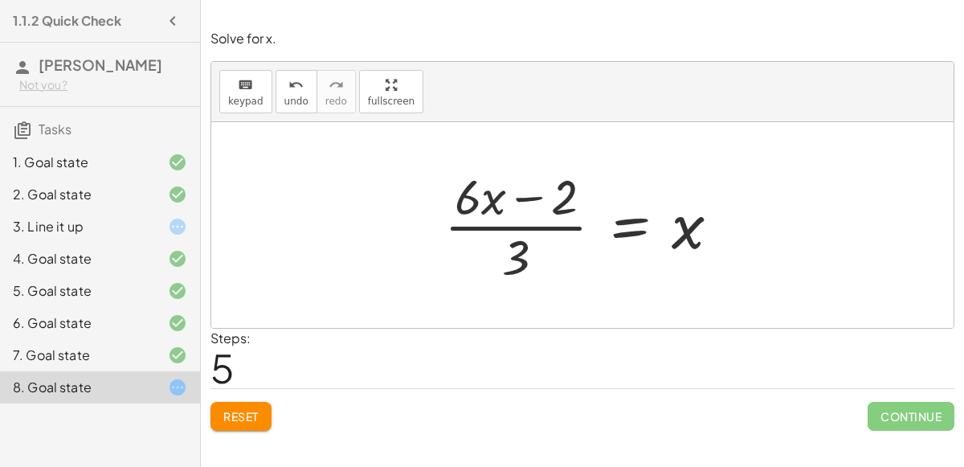
click at [248, 409] on span "Reset" at bounding box center [240, 416] width 35 height 14
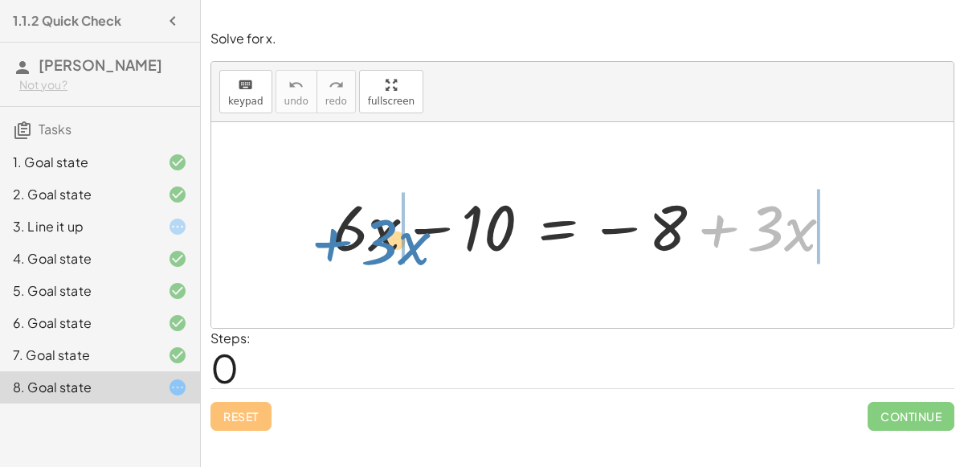
drag, startPoint x: 725, startPoint y: 230, endPoint x: 338, endPoint y: 244, distance: 386.8
click at [338, 244] on div at bounding box center [589, 225] width 529 height 83
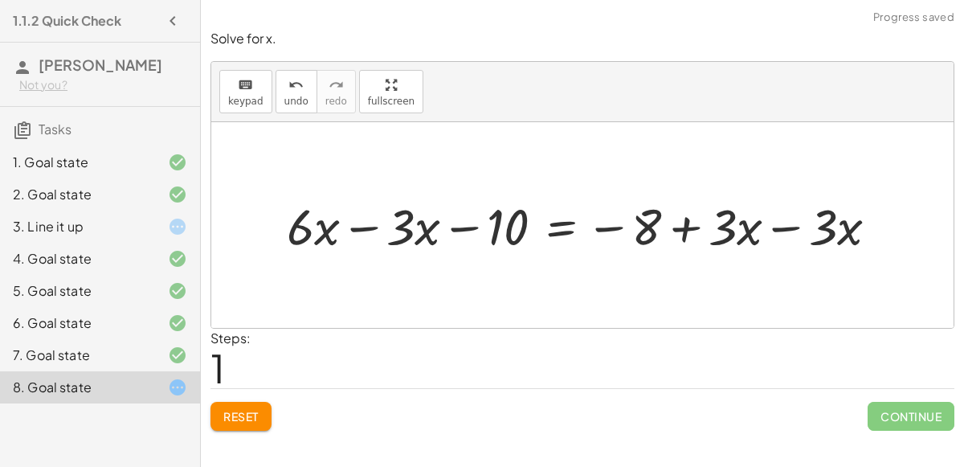
click at [348, 227] on div at bounding box center [589, 225] width 620 height 66
click at [793, 224] on div at bounding box center [639, 225] width 521 height 66
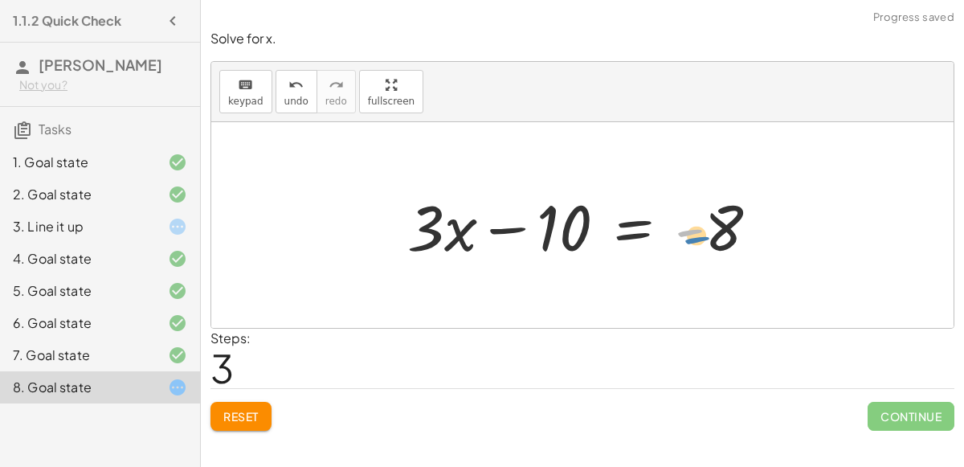
drag, startPoint x: 684, startPoint y: 231, endPoint x: 693, endPoint y: 238, distance: 11.4
click at [693, 238] on div at bounding box center [589, 225] width 380 height 83
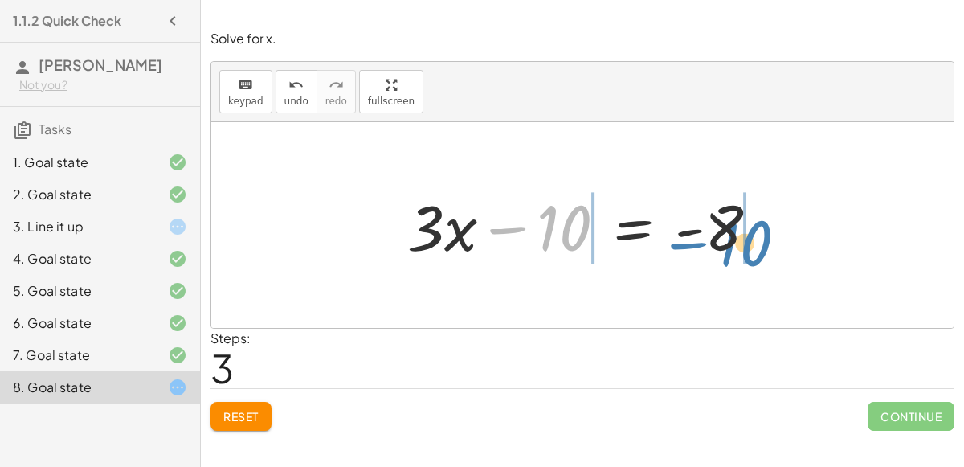
drag, startPoint x: 517, startPoint y: 225, endPoint x: 697, endPoint y: 240, distance: 180.6
click at [697, 240] on div at bounding box center [589, 225] width 380 height 83
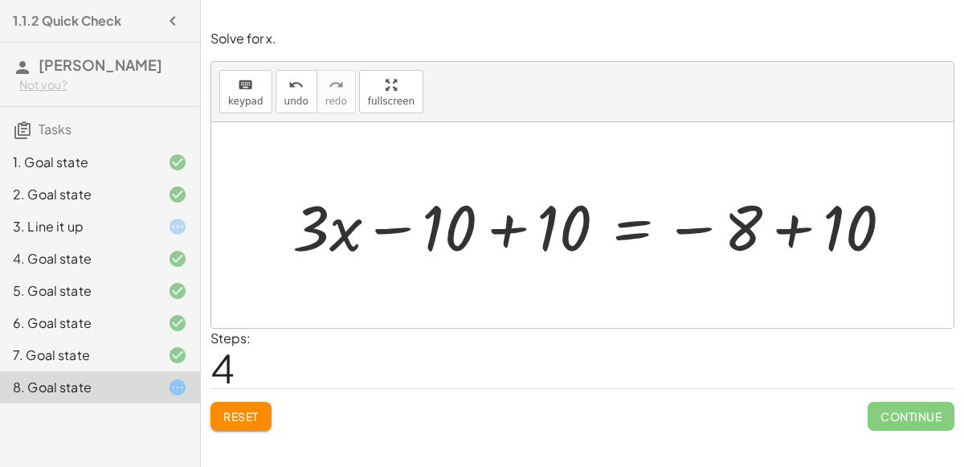
click at [791, 229] on div at bounding box center [599, 225] width 629 height 83
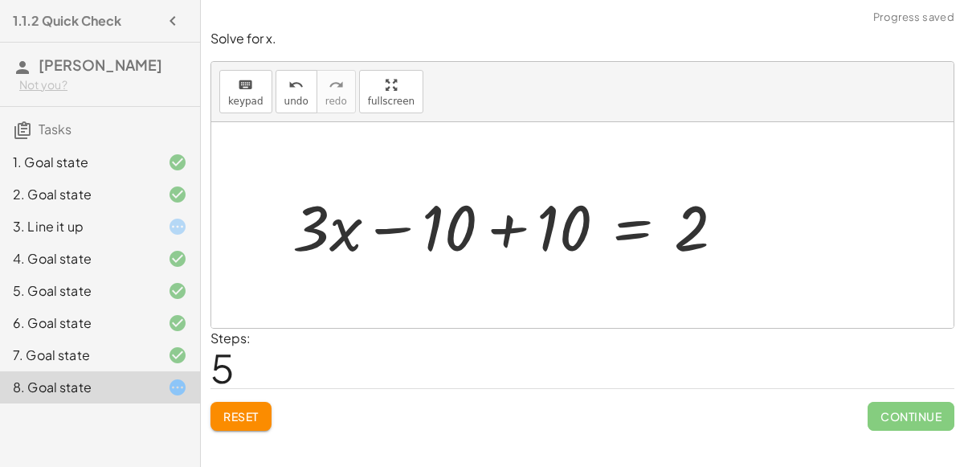
click at [508, 230] on div at bounding box center [515, 225] width 461 height 83
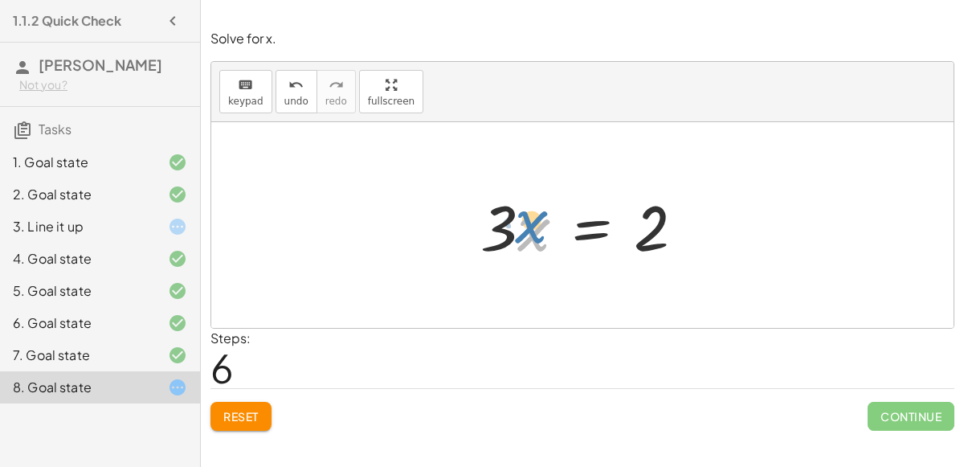
drag, startPoint x: 532, startPoint y: 236, endPoint x: 530, endPoint y: 228, distance: 8.2
click at [530, 228] on div at bounding box center [589, 225] width 233 height 83
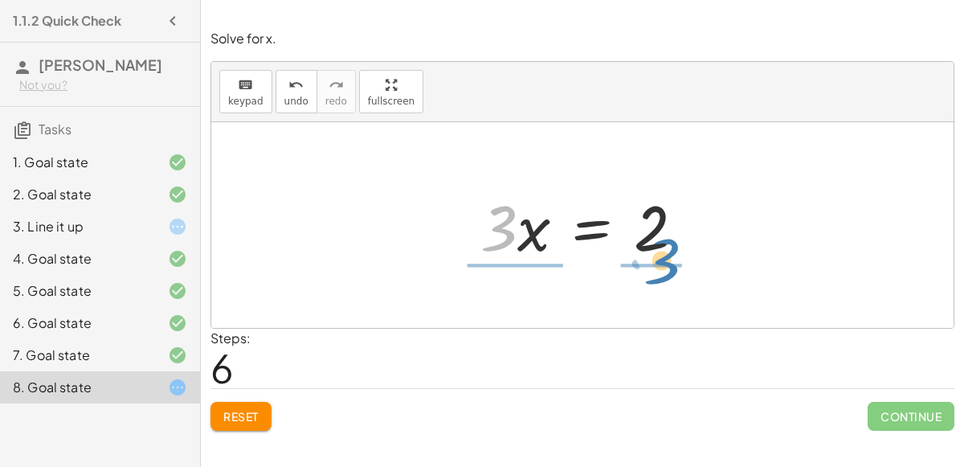
drag, startPoint x: 499, startPoint y: 229, endPoint x: 662, endPoint y: 262, distance: 166.5
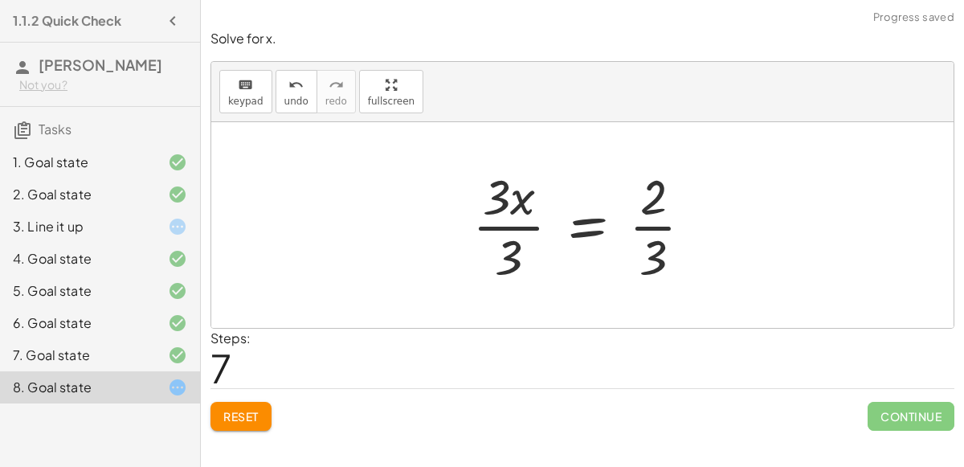
click at [657, 228] on div at bounding box center [589, 225] width 249 height 124
click at [501, 230] on div at bounding box center [589, 225] width 249 height 124
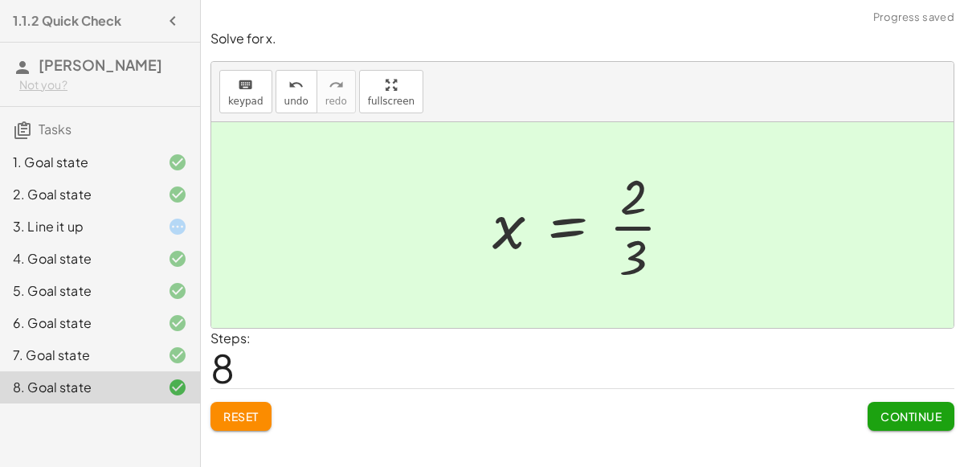
click at [907, 412] on span "Continue" at bounding box center [911, 416] width 61 height 14
